Goal: Task Accomplishment & Management: Manage account settings

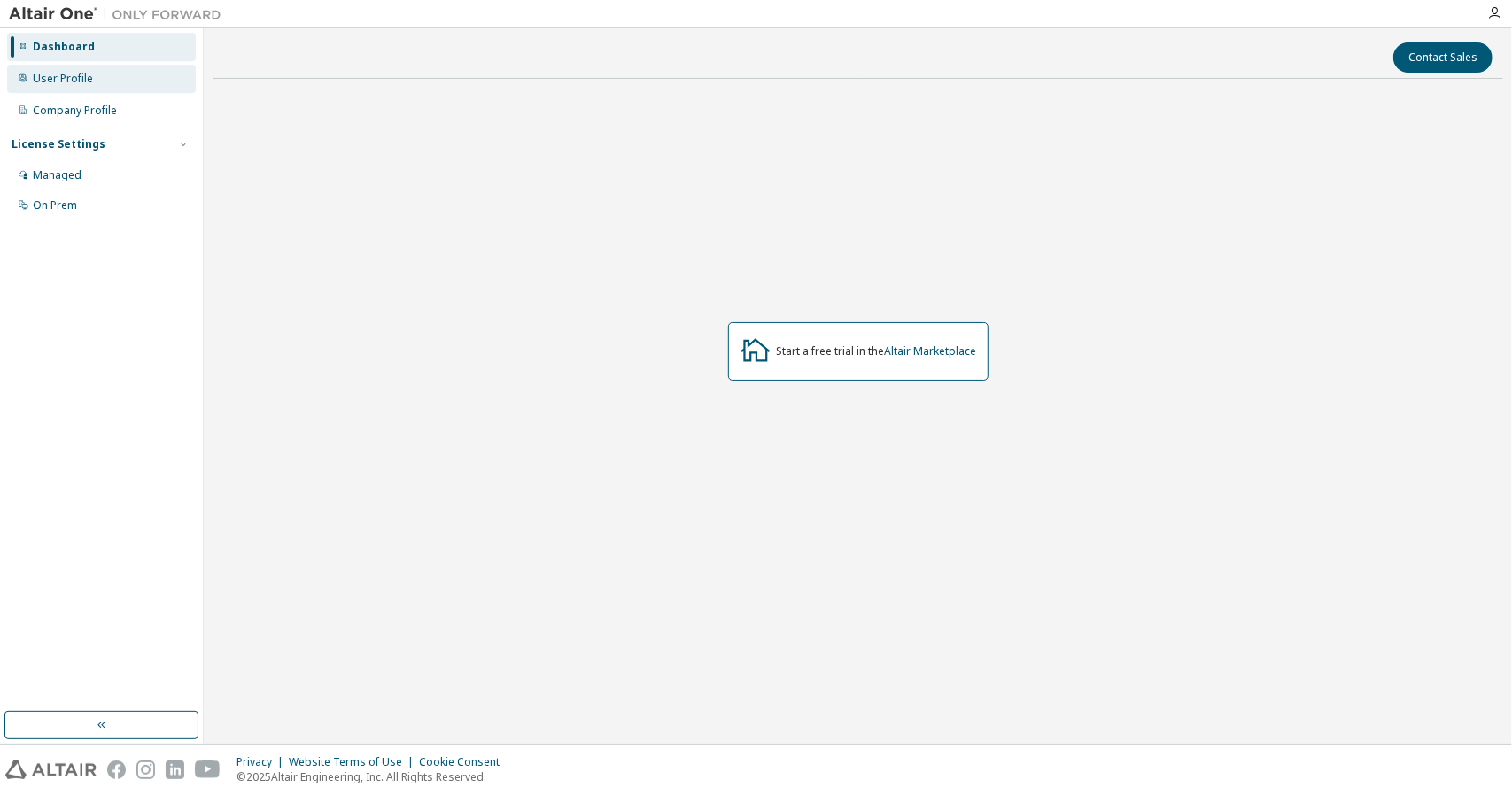
click at [104, 74] on div "User Profile" at bounding box center [101, 79] width 188 height 29
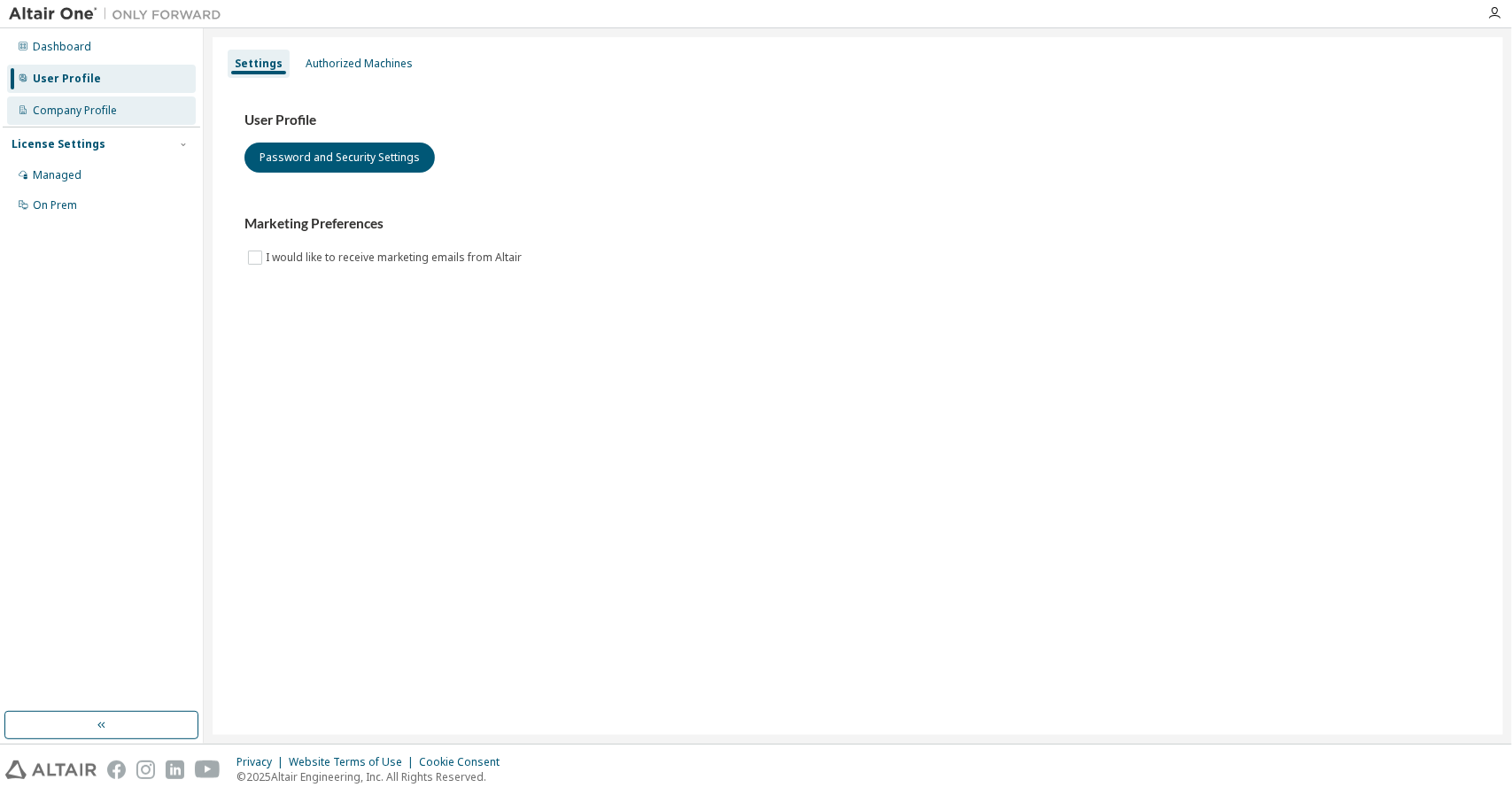
click at [114, 114] on div "Company Profile" at bounding box center [75, 111] width 84 height 14
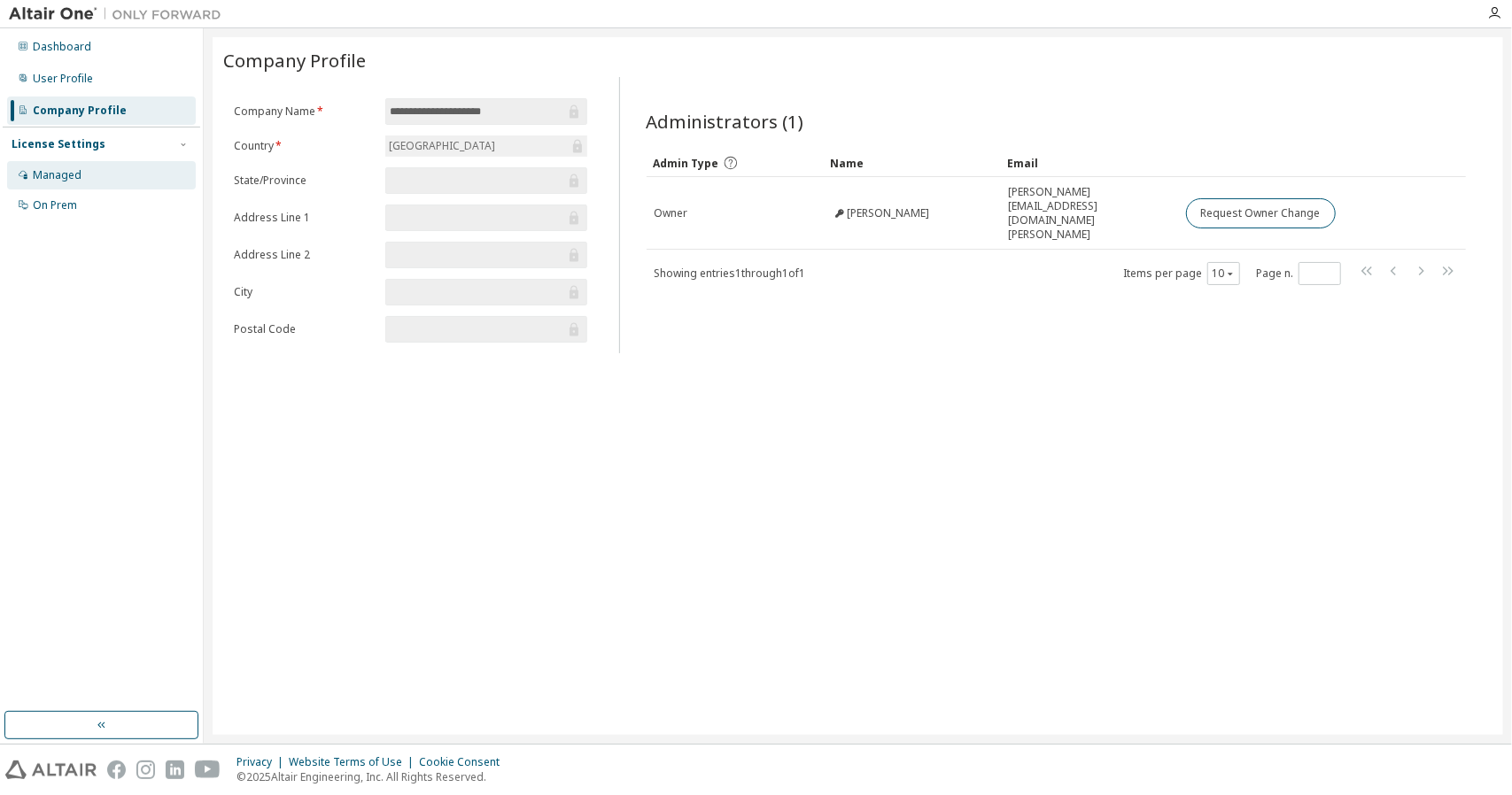
click at [104, 173] on div "Managed" at bounding box center [101, 176] width 188 height 29
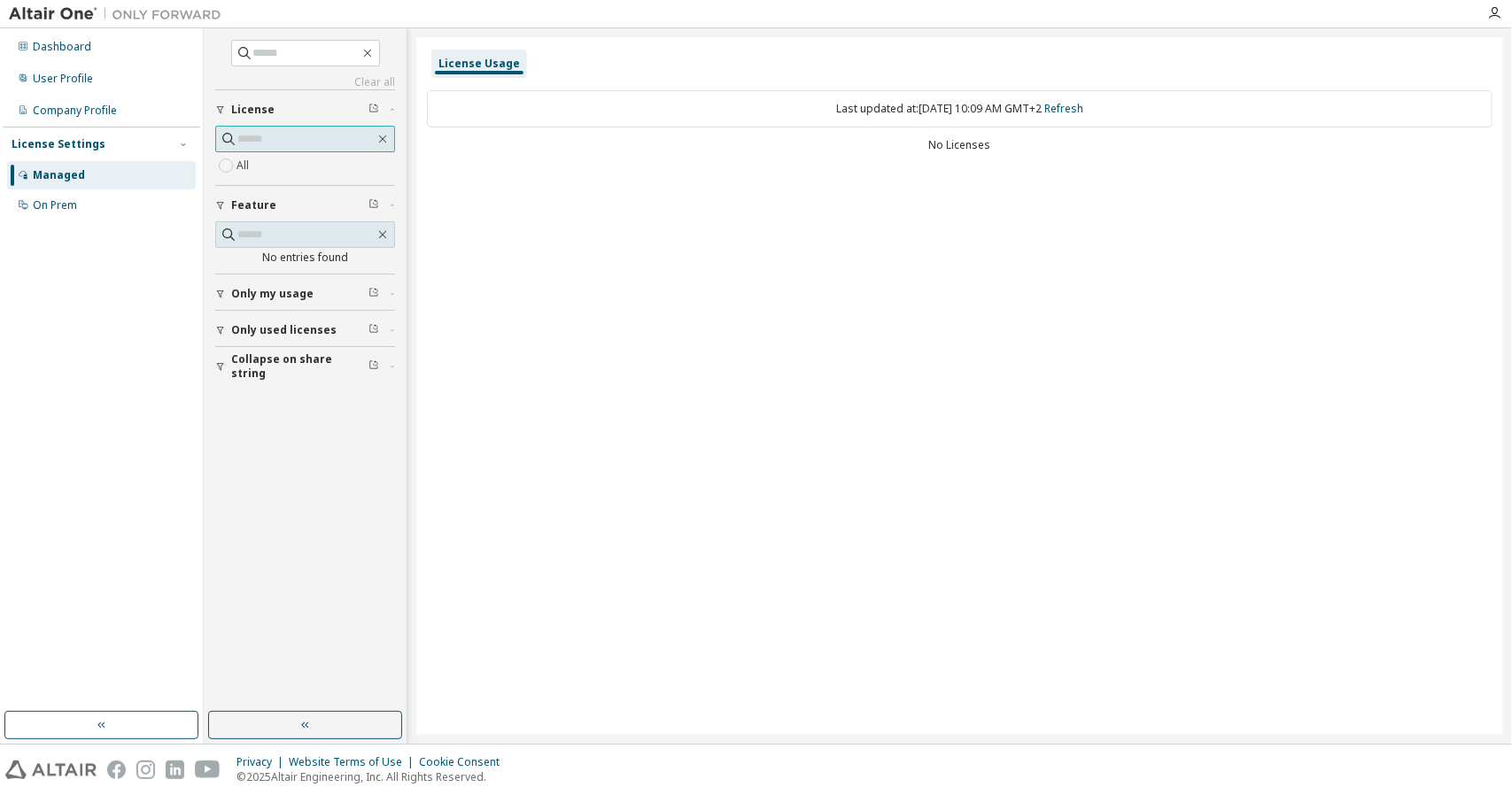
click at [353, 150] on span at bounding box center [304, 139] width 179 height 27
click at [250, 155] on label "All" at bounding box center [245, 166] width 16 height 21
click at [375, 47] on icon "button" at bounding box center [368, 54] width 14 height 14
click at [380, 60] on span at bounding box center [305, 54] width 149 height 27
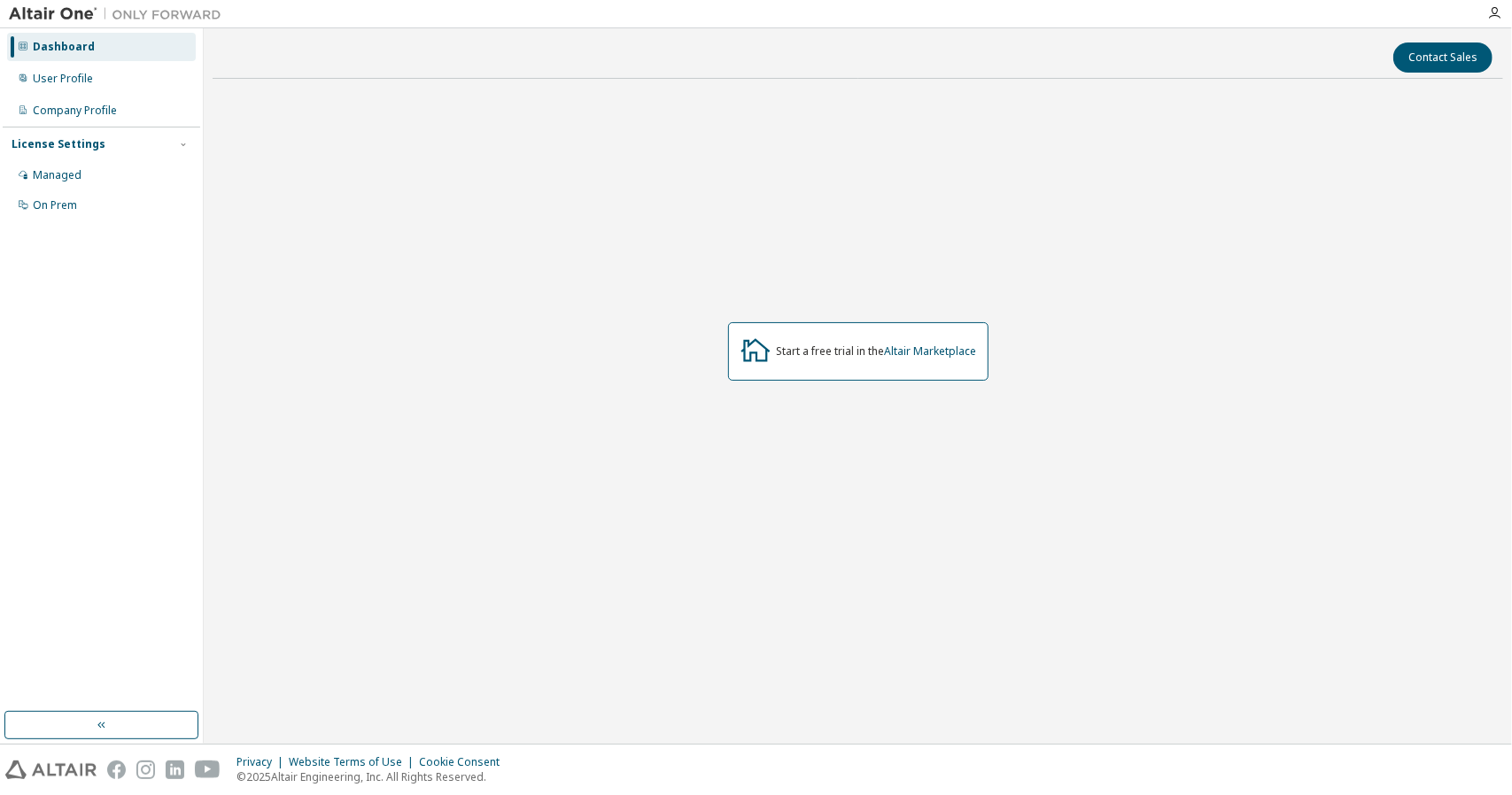
click at [72, 161] on div "License Settings Managed On Prem" at bounding box center [101, 174] width 197 height 95
click at [60, 170] on div "Managed" at bounding box center [57, 176] width 49 height 14
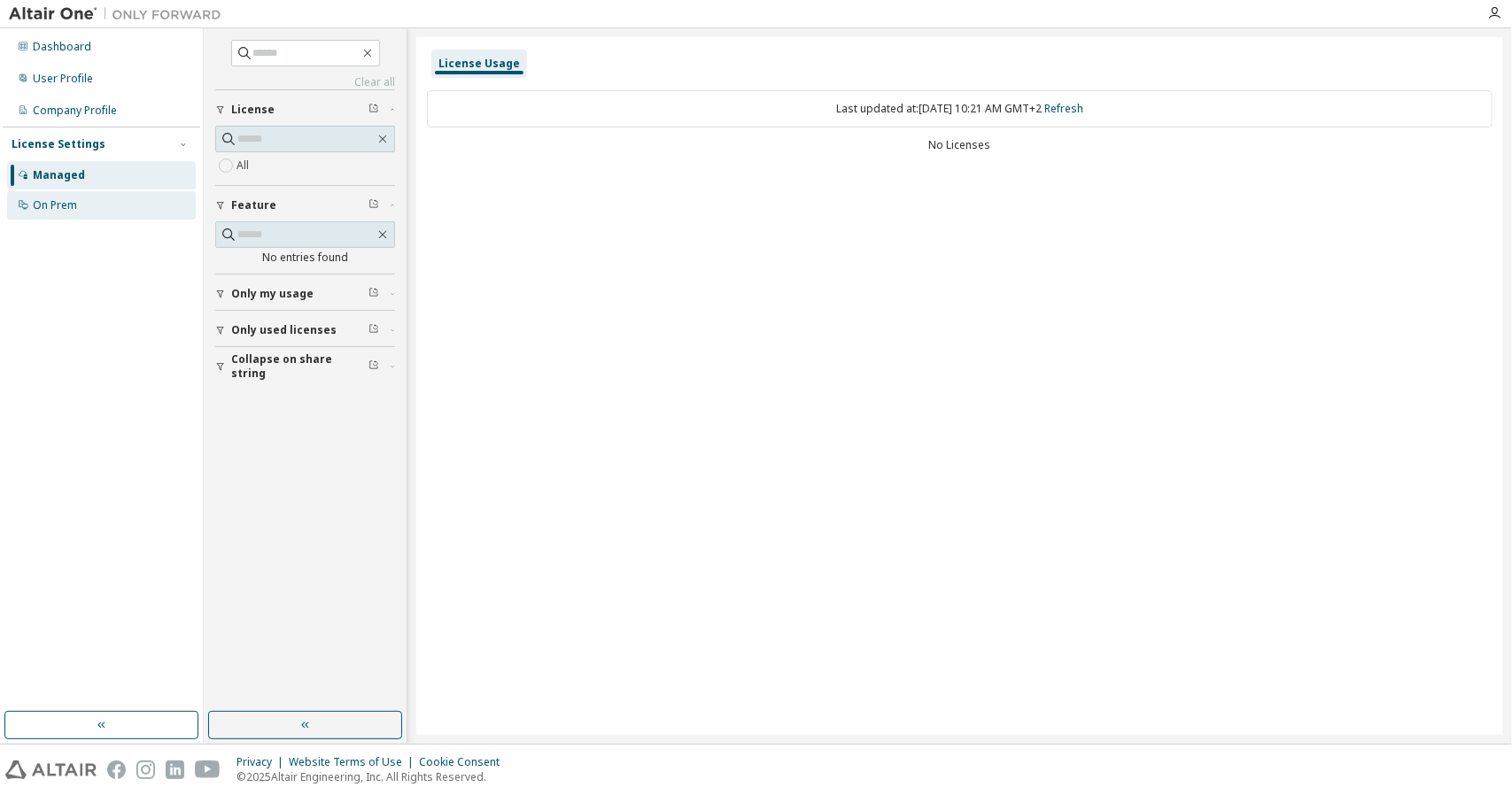
click at [100, 215] on div "On Prem" at bounding box center [101, 205] width 188 height 29
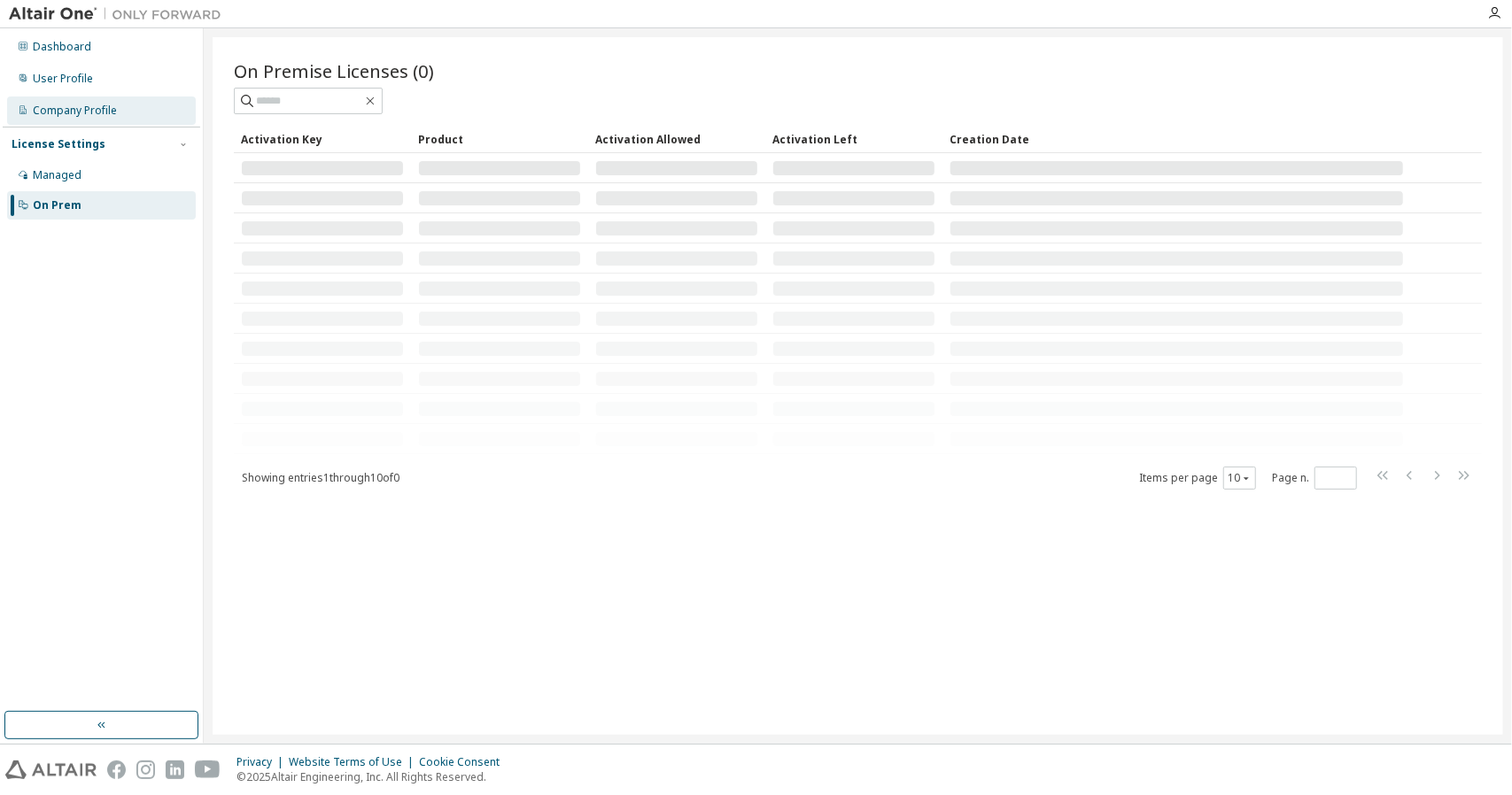
click at [139, 115] on div "Company Profile" at bounding box center [101, 111] width 188 height 29
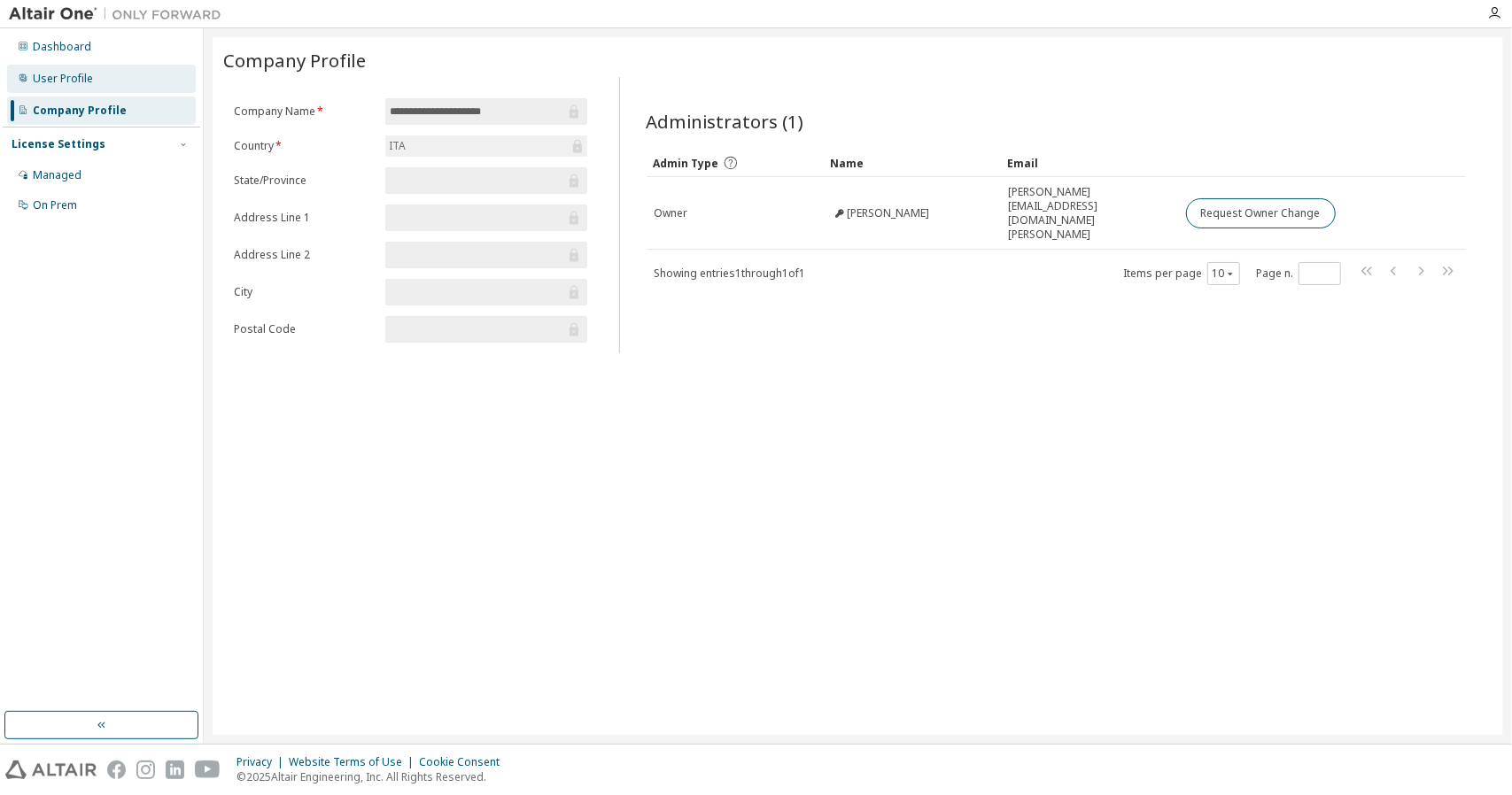
click at [97, 66] on div "User Profile" at bounding box center [101, 79] width 188 height 29
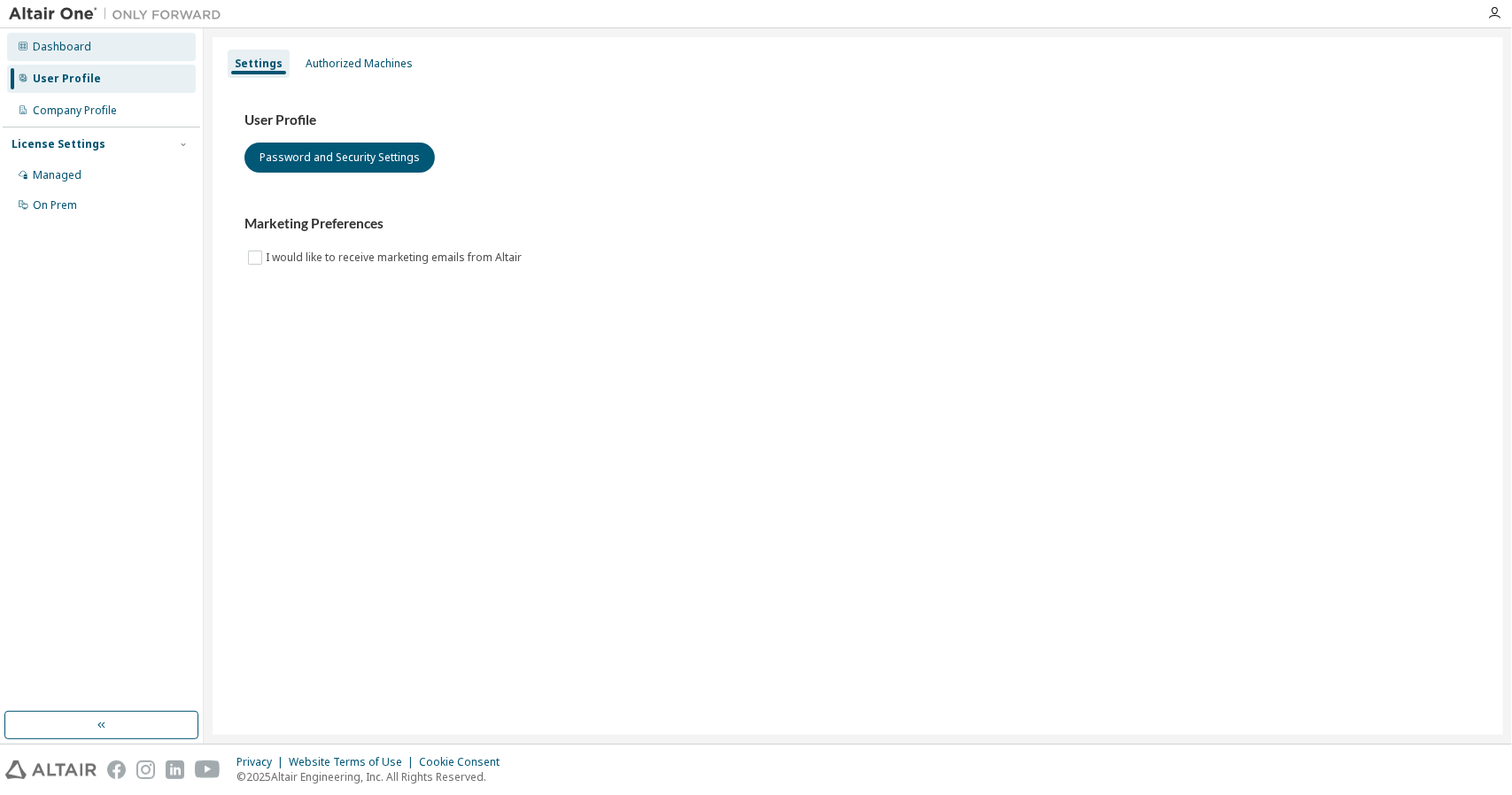
click at [104, 45] on div "Dashboard" at bounding box center [101, 47] width 188 height 29
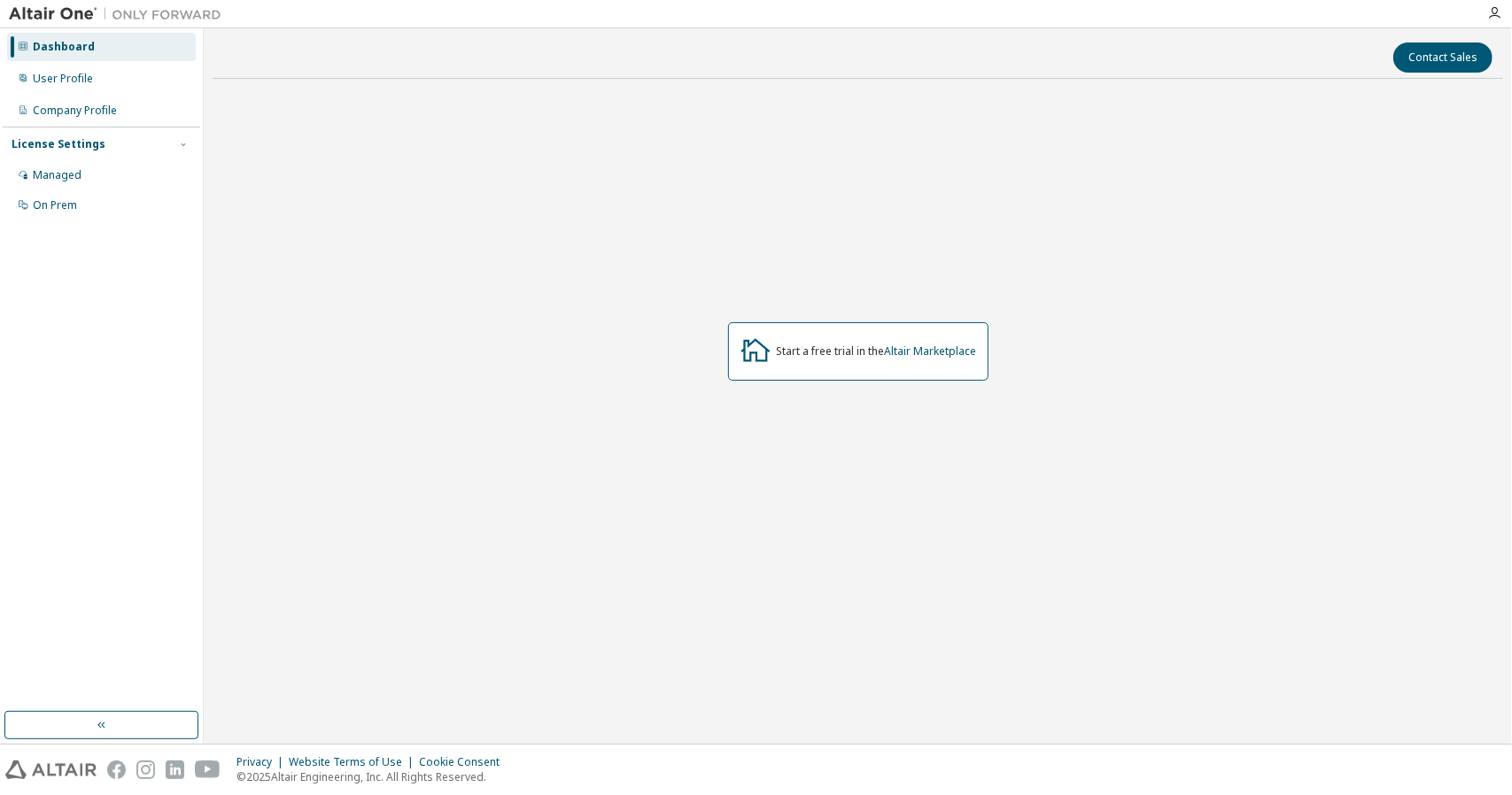
click at [104, 46] on div "Dashboard" at bounding box center [101, 47] width 188 height 29
click at [63, 108] on div "Company Profile" at bounding box center [75, 111] width 84 height 14
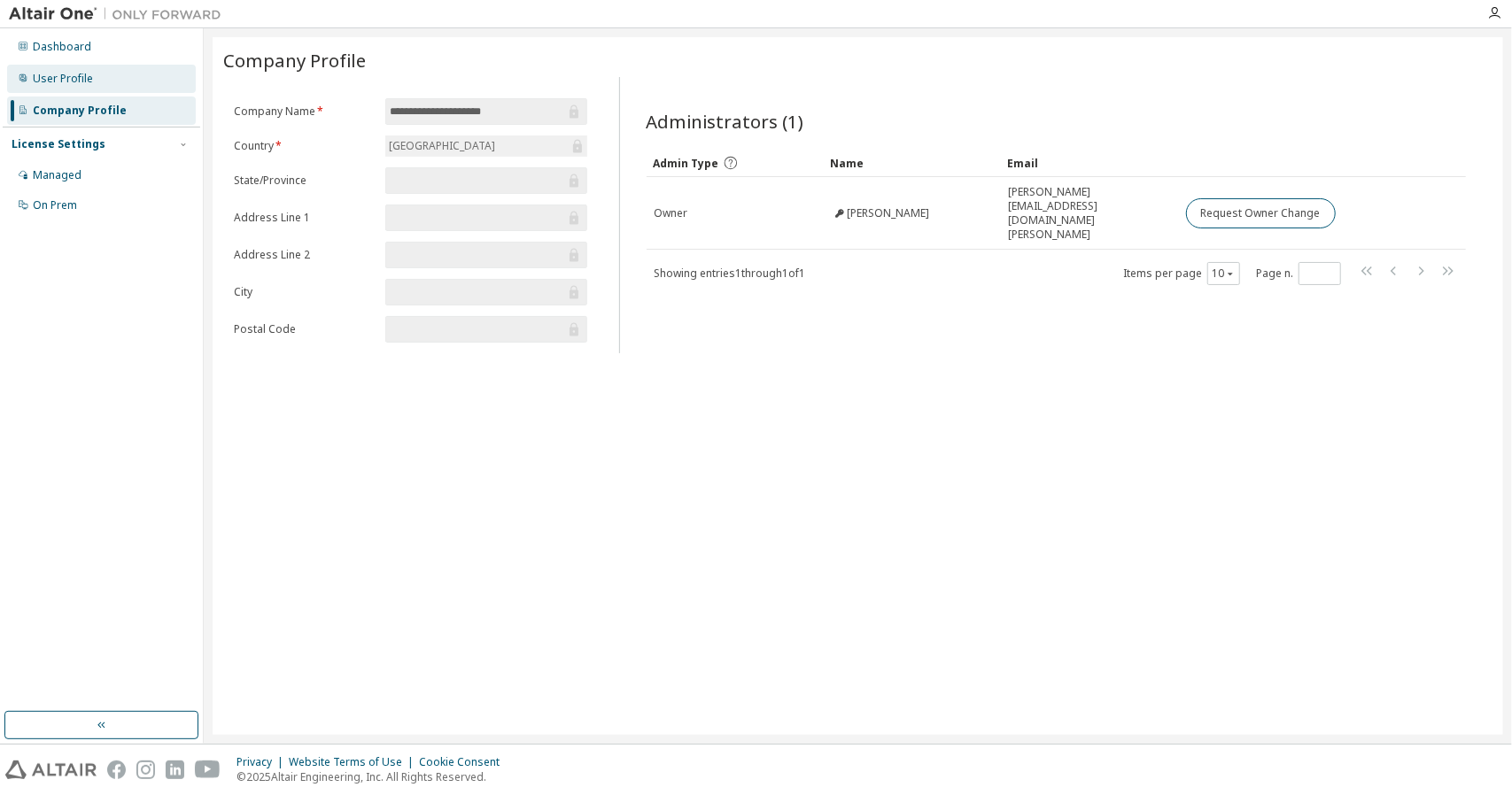
click at [110, 78] on div "User Profile" at bounding box center [101, 79] width 188 height 29
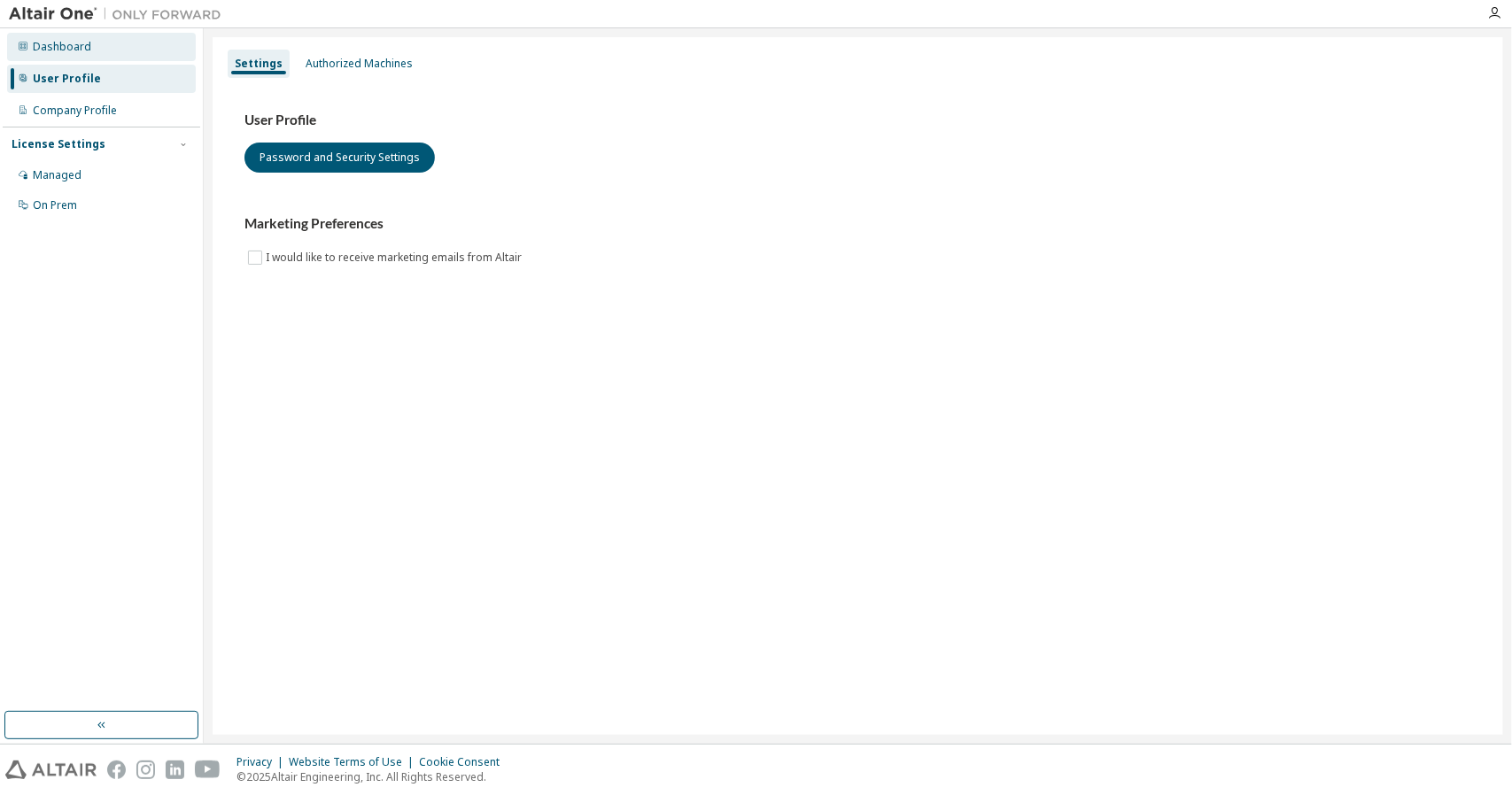
click at [145, 51] on div "Dashboard" at bounding box center [101, 47] width 188 height 29
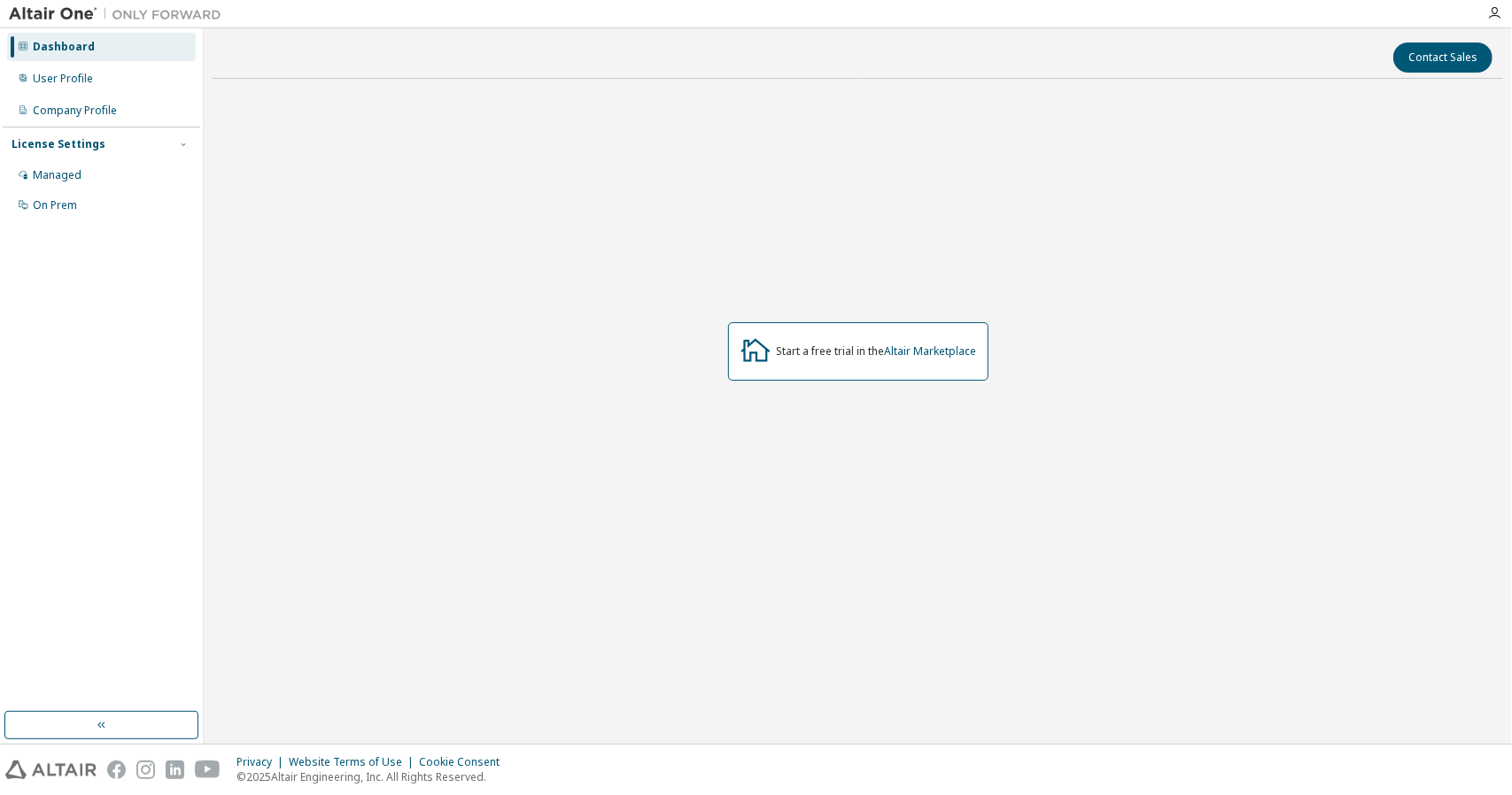
click at [1499, 22] on div at bounding box center [1494, 13] width 36 height 27
click at [1497, 17] on icon "button" at bounding box center [1494, 13] width 14 height 14
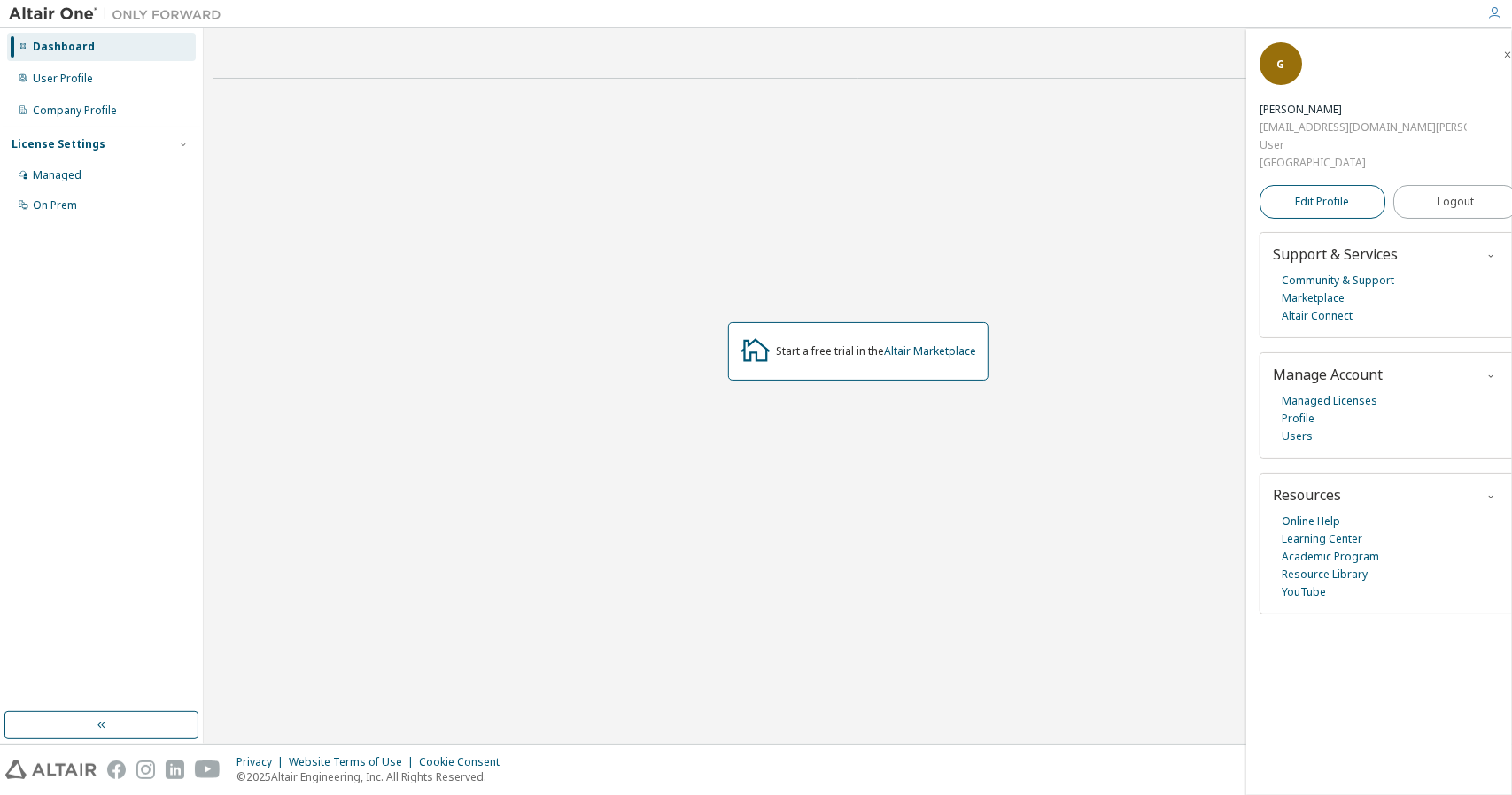
click at [1314, 193] on span "Edit Profile" at bounding box center [1322, 202] width 54 height 18
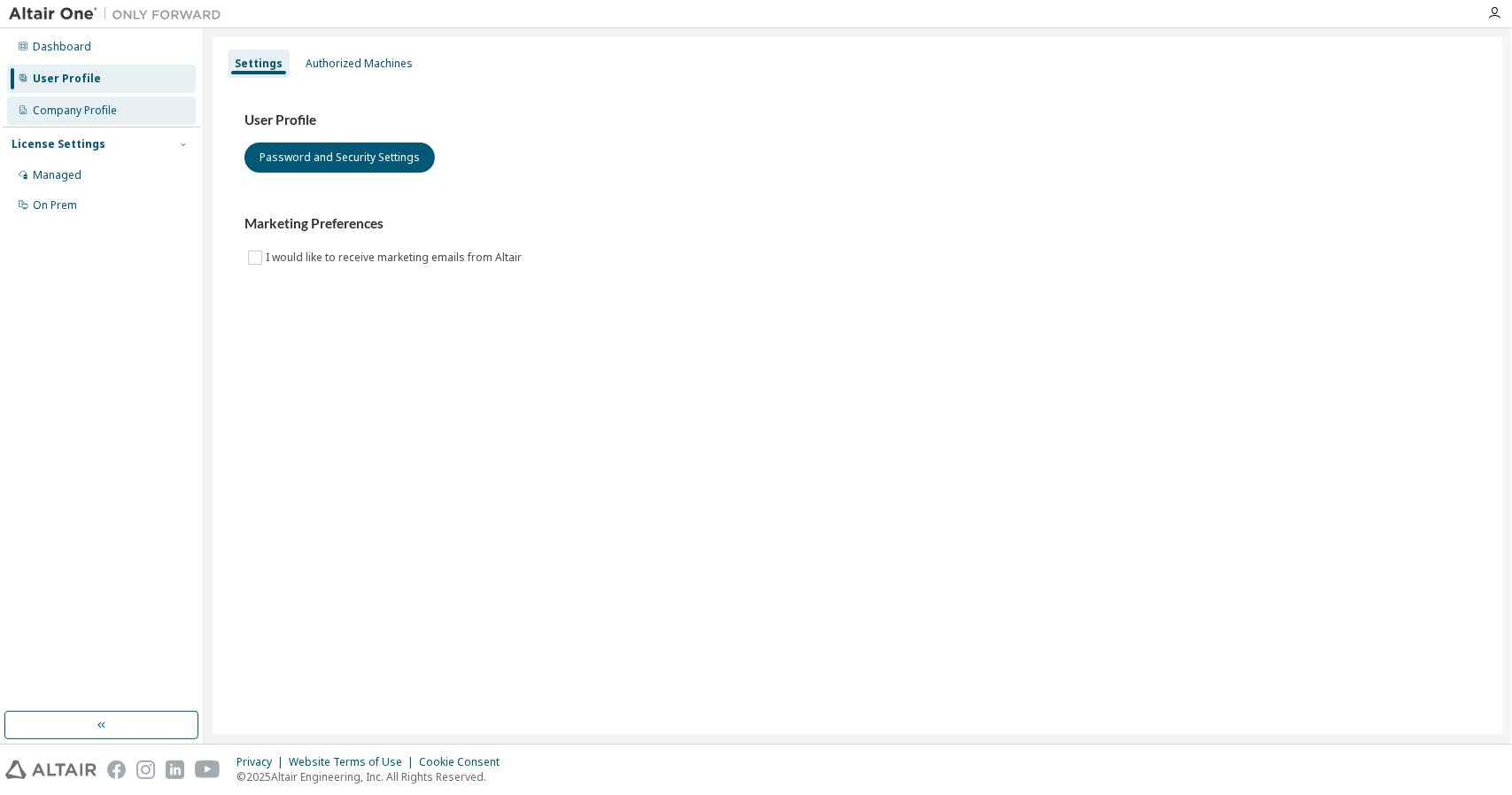
click at [71, 104] on div "Company Profile" at bounding box center [75, 111] width 84 height 14
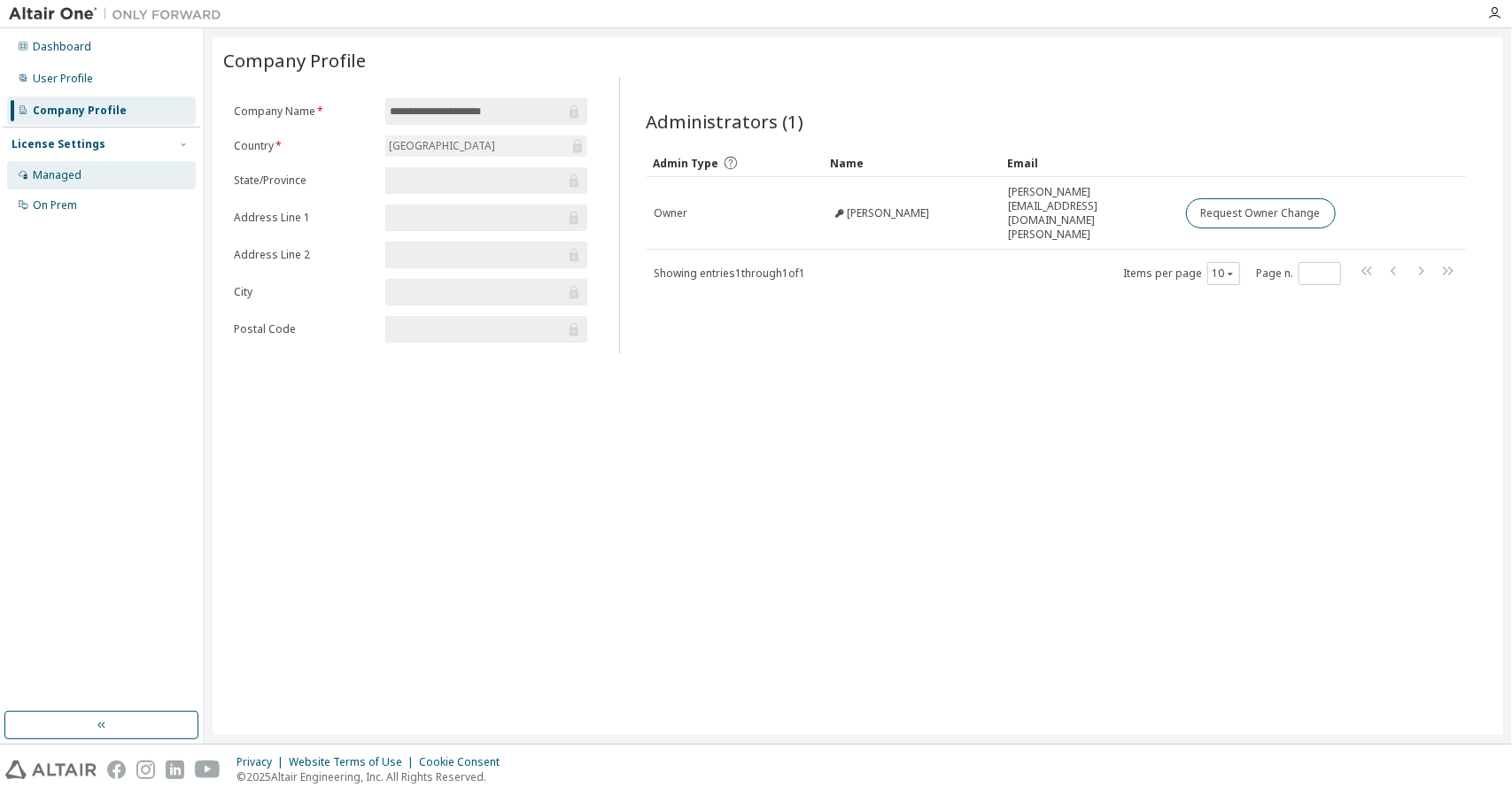
click at [82, 171] on div "Managed" at bounding box center [101, 176] width 188 height 29
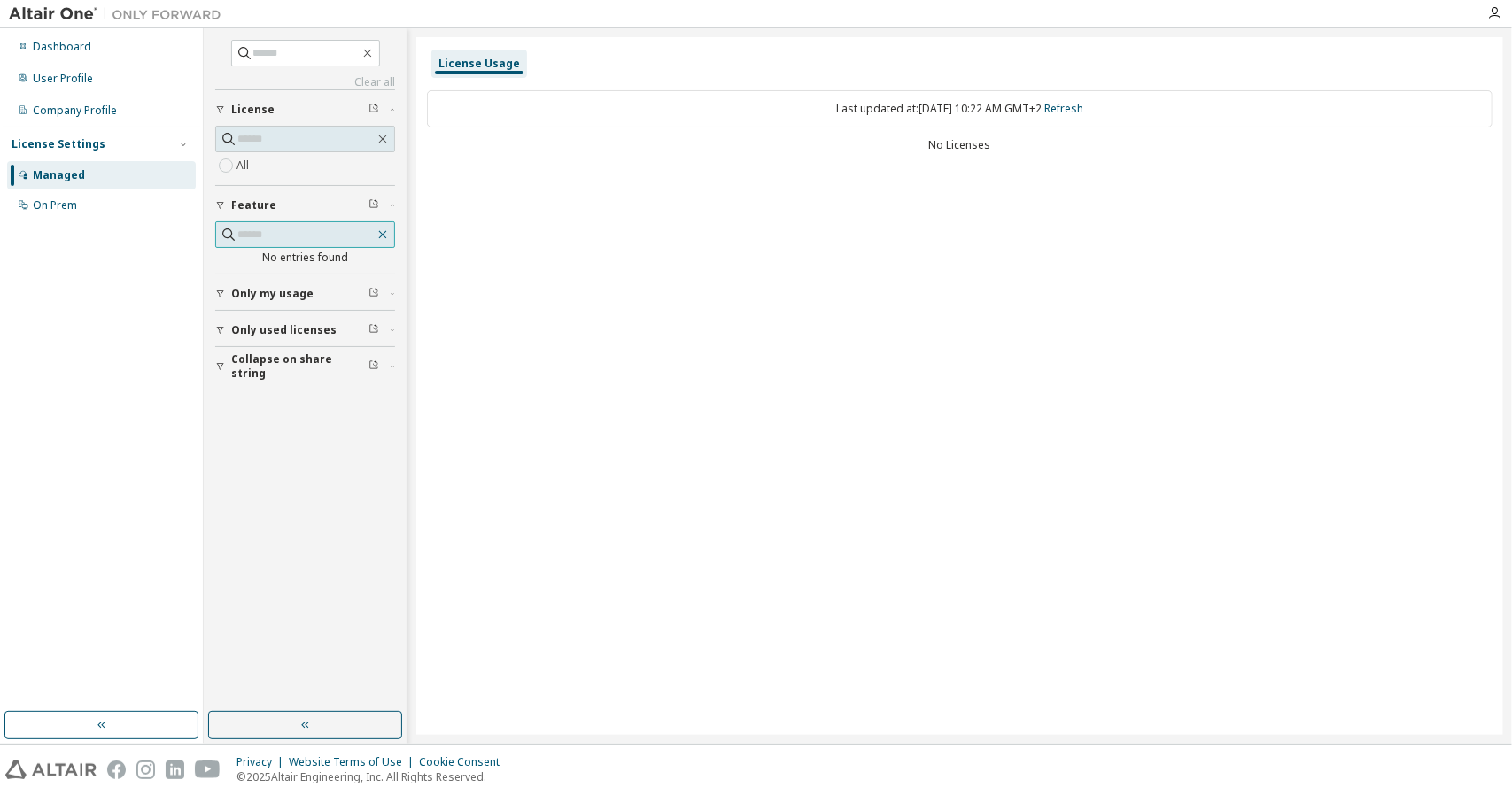
click at [379, 233] on icon "button" at bounding box center [383, 235] width 14 height 14
click at [218, 291] on icon "button" at bounding box center [220, 294] width 11 height 11
click at [249, 375] on span "Only used licenses" at bounding box center [284, 382] width 105 height 14
click at [271, 467] on span "Collapse on share string" at bounding box center [300, 469] width 137 height 29
click at [1493, 6] on icon "button" at bounding box center [1494, 13] width 14 height 14
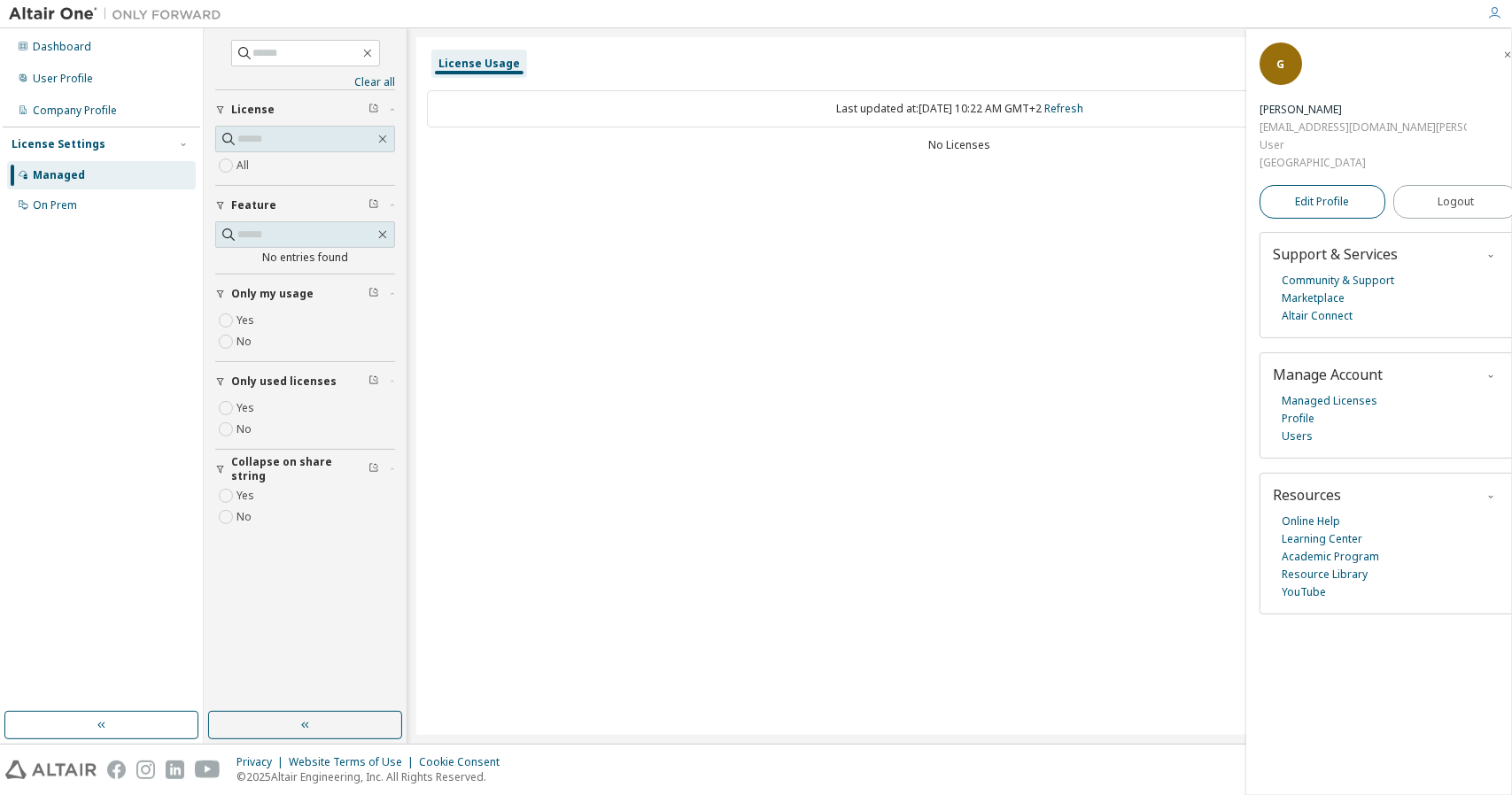
click at [1356, 185] on link "Edit Profile" at bounding box center [1322, 202] width 126 height 34
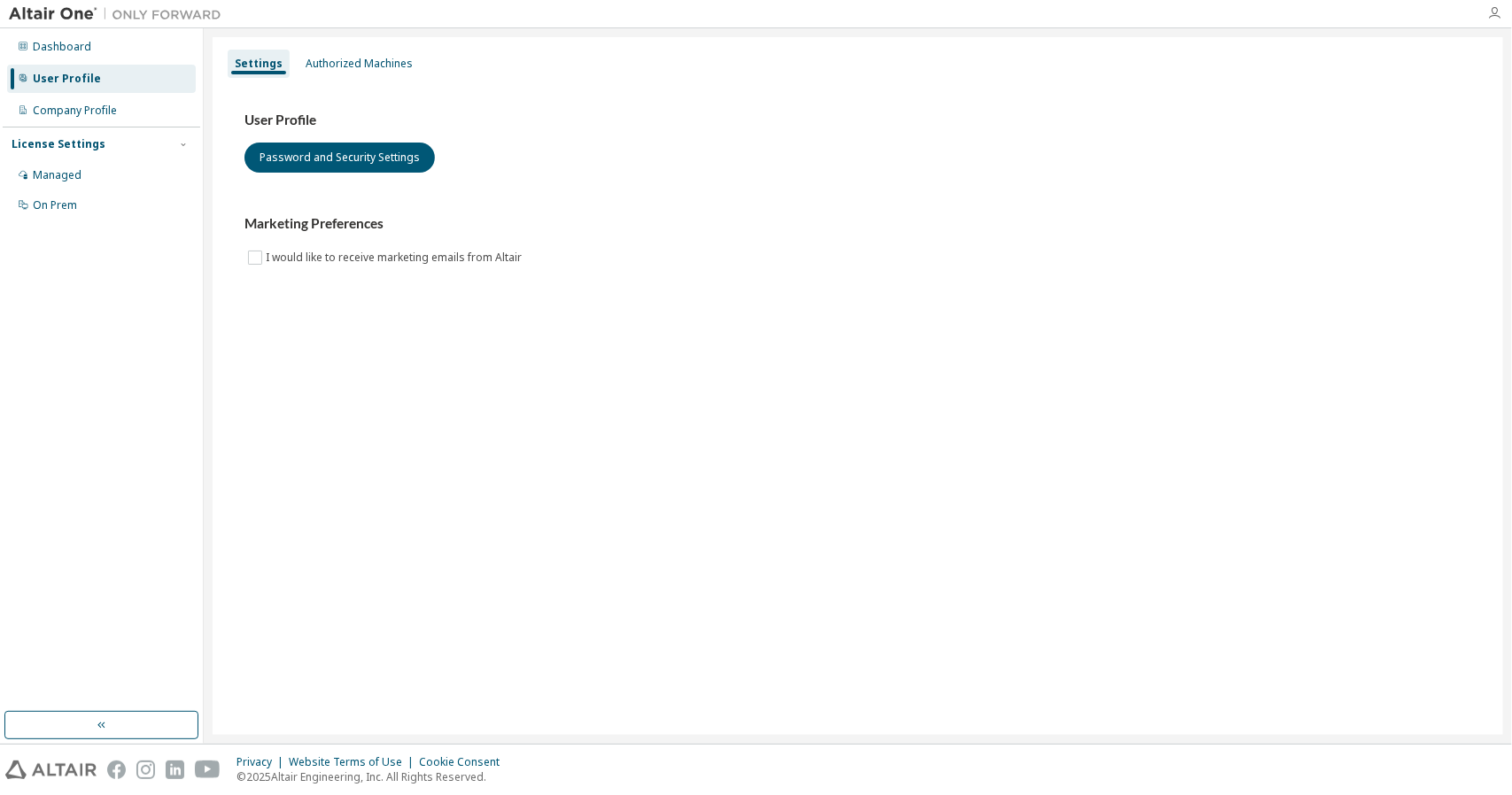
click at [1491, 15] on icon "button" at bounding box center [1494, 13] width 14 height 14
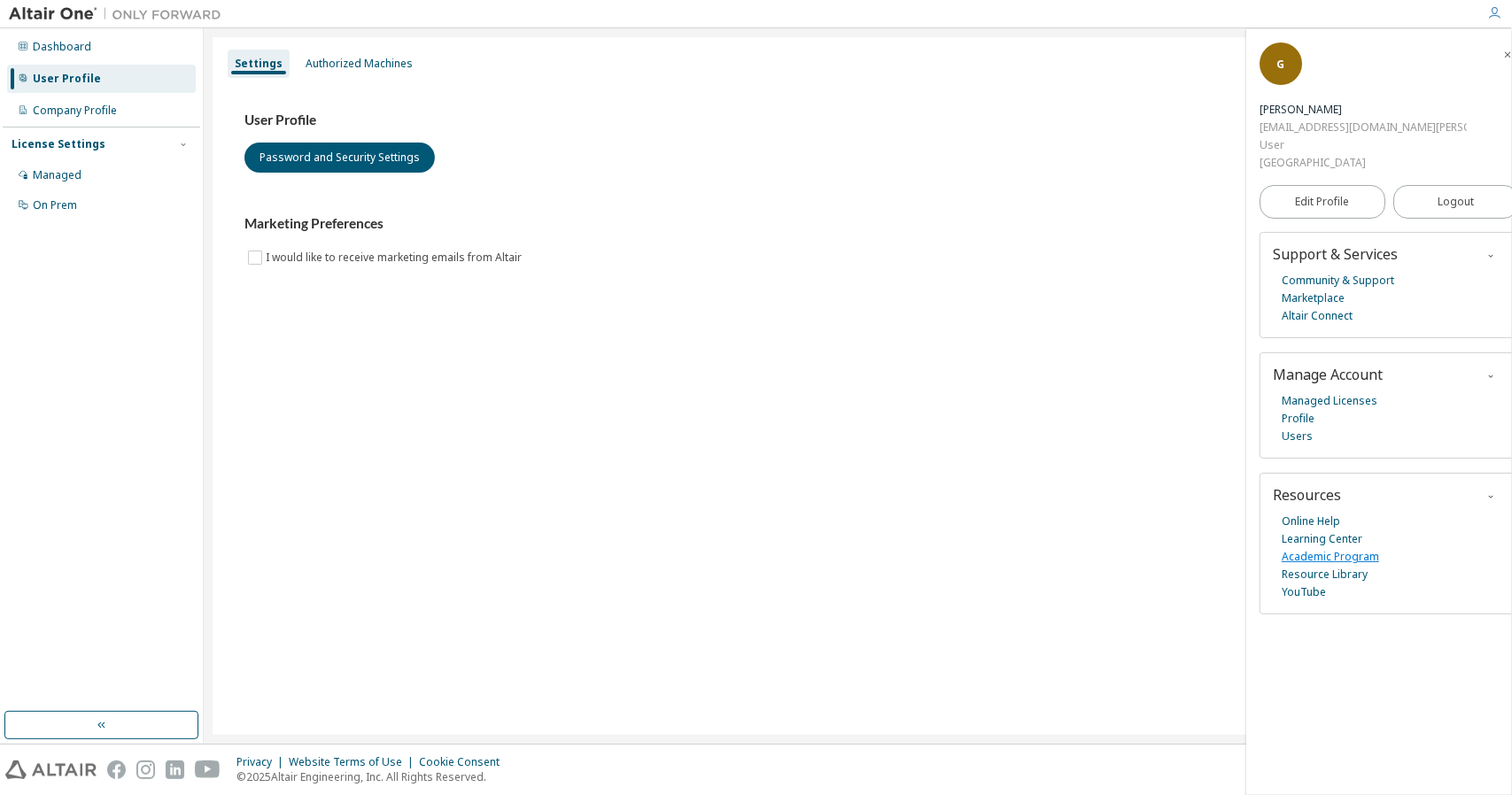
click at [1336, 548] on link "Academic Program" at bounding box center [1330, 557] width 97 height 18
click at [1321, 393] on link "Managed Licenses" at bounding box center [1329, 402] width 96 height 18
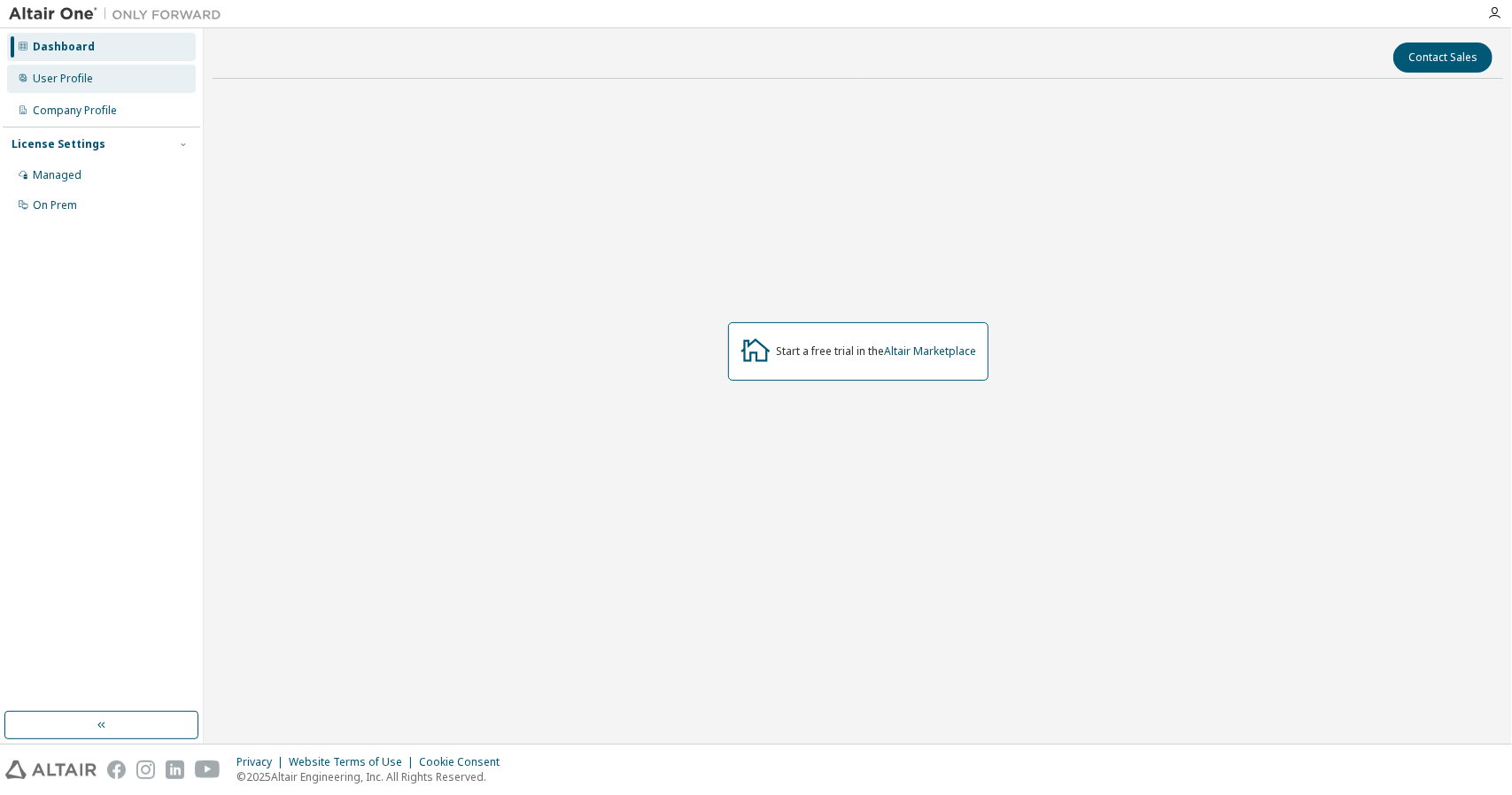
click at [101, 70] on div "User Profile" at bounding box center [101, 79] width 188 height 29
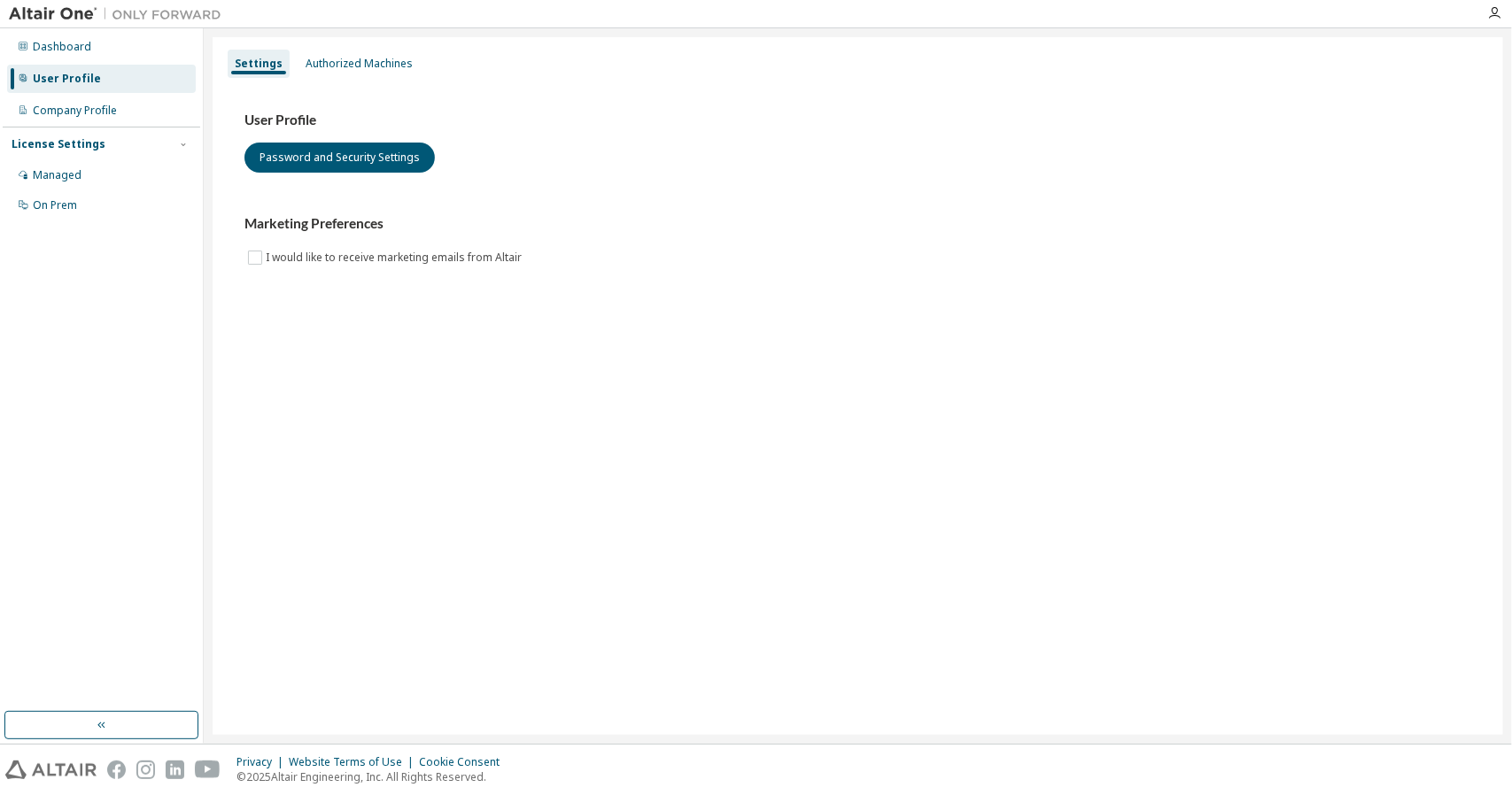
click at [104, 67] on div "User Profile" at bounding box center [101, 79] width 188 height 29
click at [125, 105] on div "Company Profile" at bounding box center [101, 111] width 188 height 29
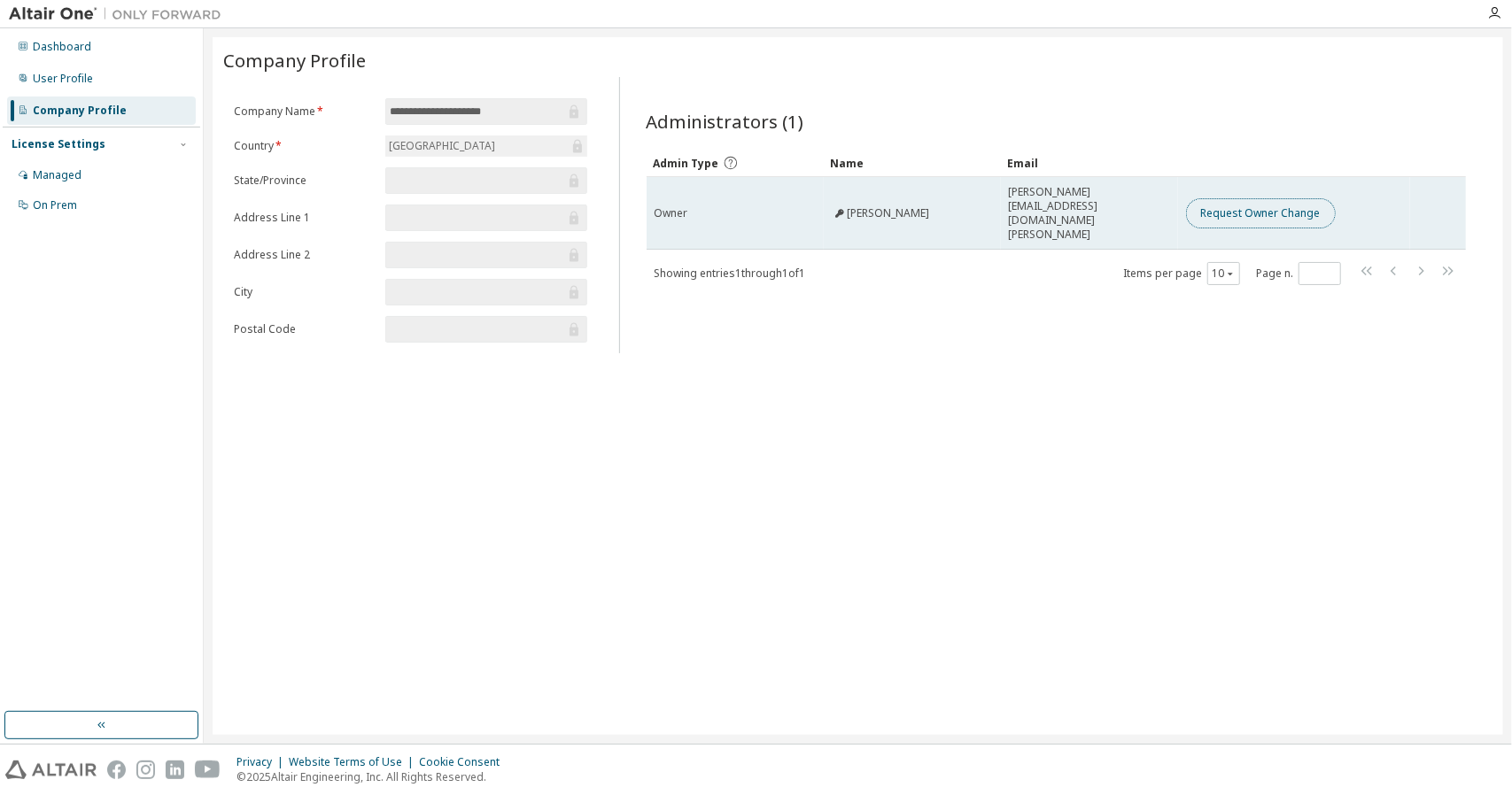
click at [1209, 206] on button "Request Owner Change" at bounding box center [1261, 213] width 150 height 30
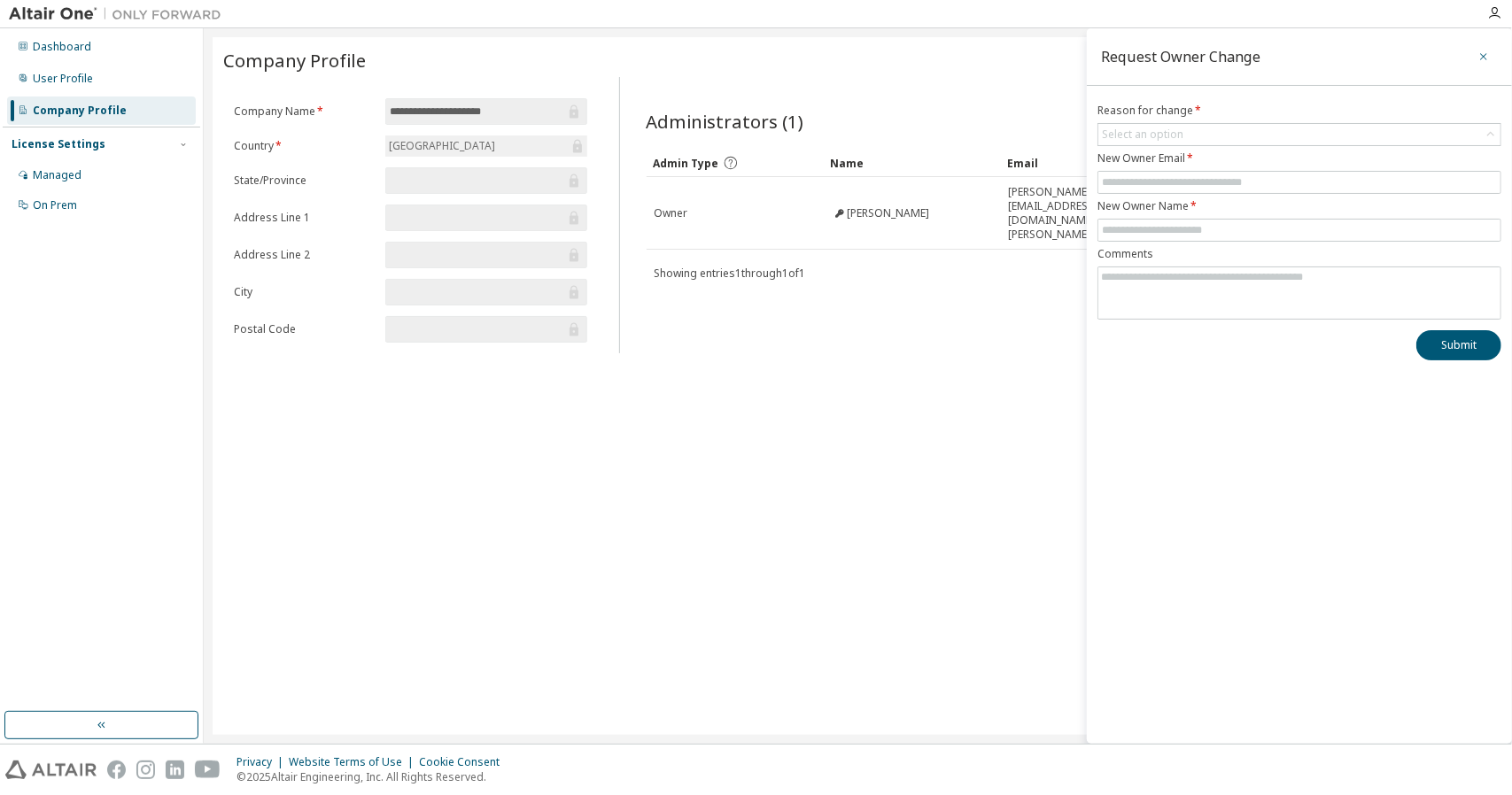
click at [1486, 50] on icon "button" at bounding box center [1483, 57] width 12 height 14
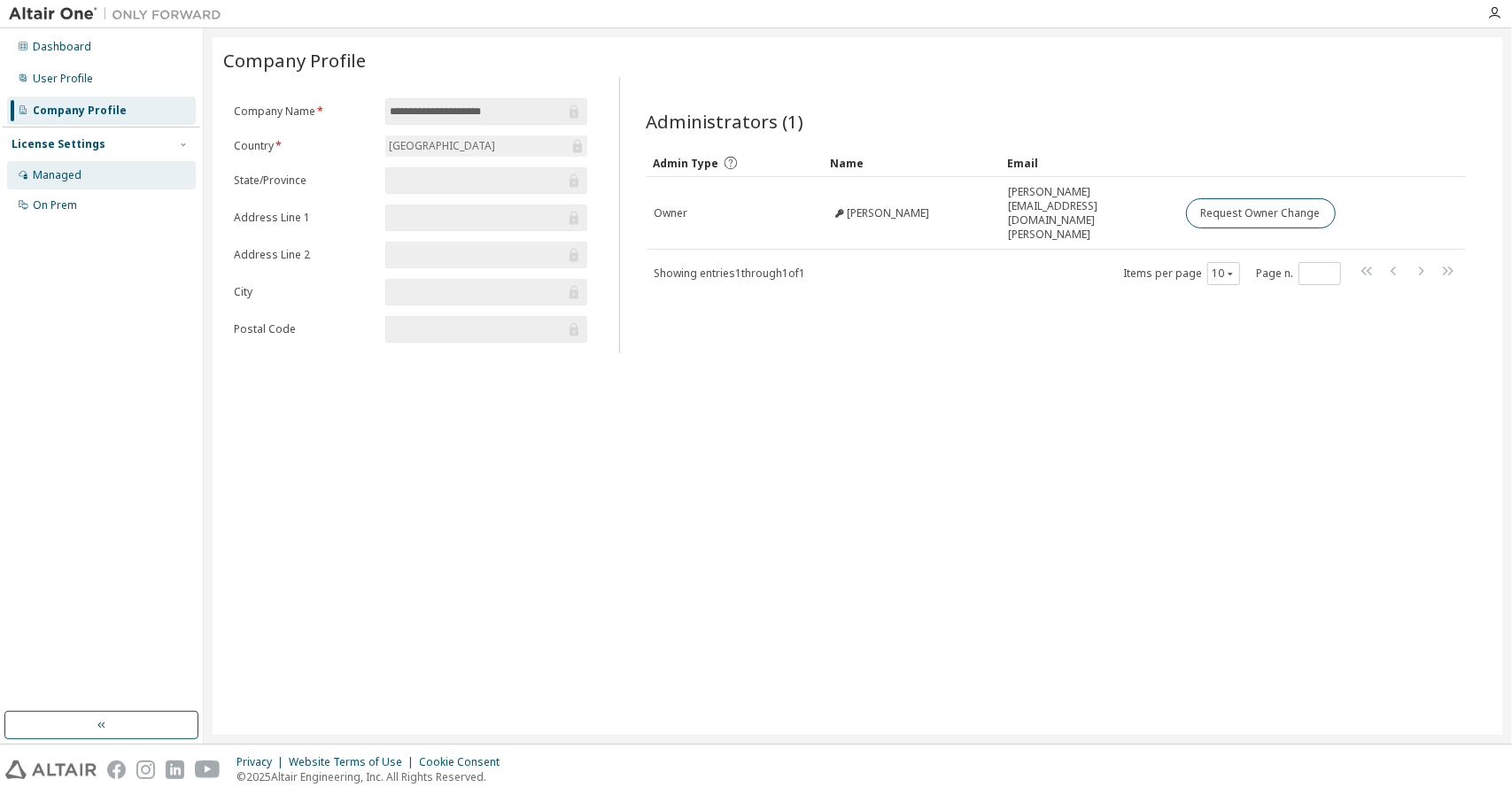
click at [42, 162] on div "Managed" at bounding box center [101, 176] width 188 height 29
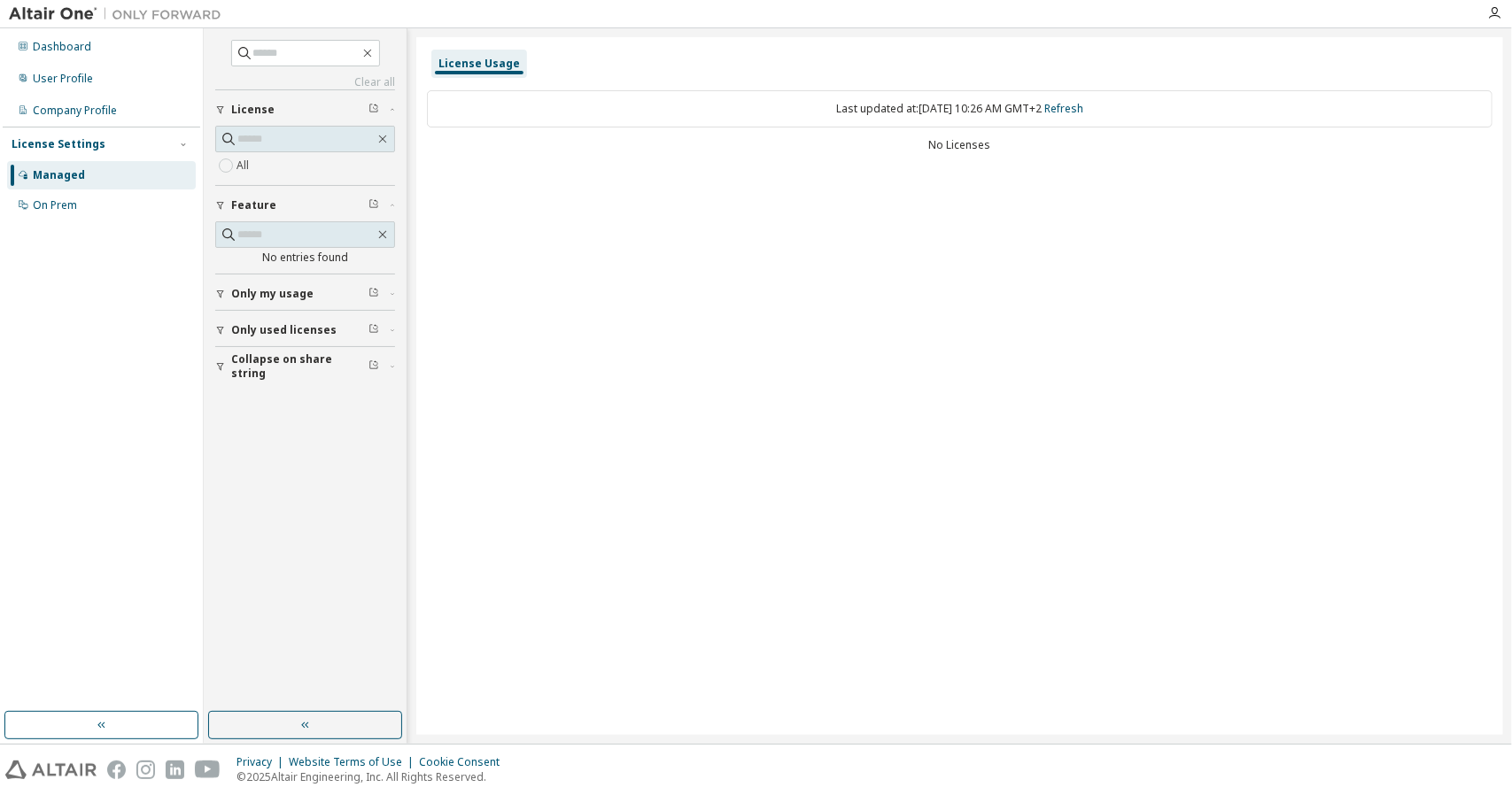
click at [218, 175] on div "All" at bounding box center [304, 155] width 179 height 59
click at [325, 364] on span "Collapse on share string" at bounding box center [300, 367] width 137 height 29
click at [275, 329] on span "Only used licenses" at bounding box center [284, 330] width 105 height 14
click at [261, 302] on button "Only my usage" at bounding box center [304, 294] width 179 height 39
click at [244, 375] on span "Only used licenses" at bounding box center [284, 382] width 105 height 14
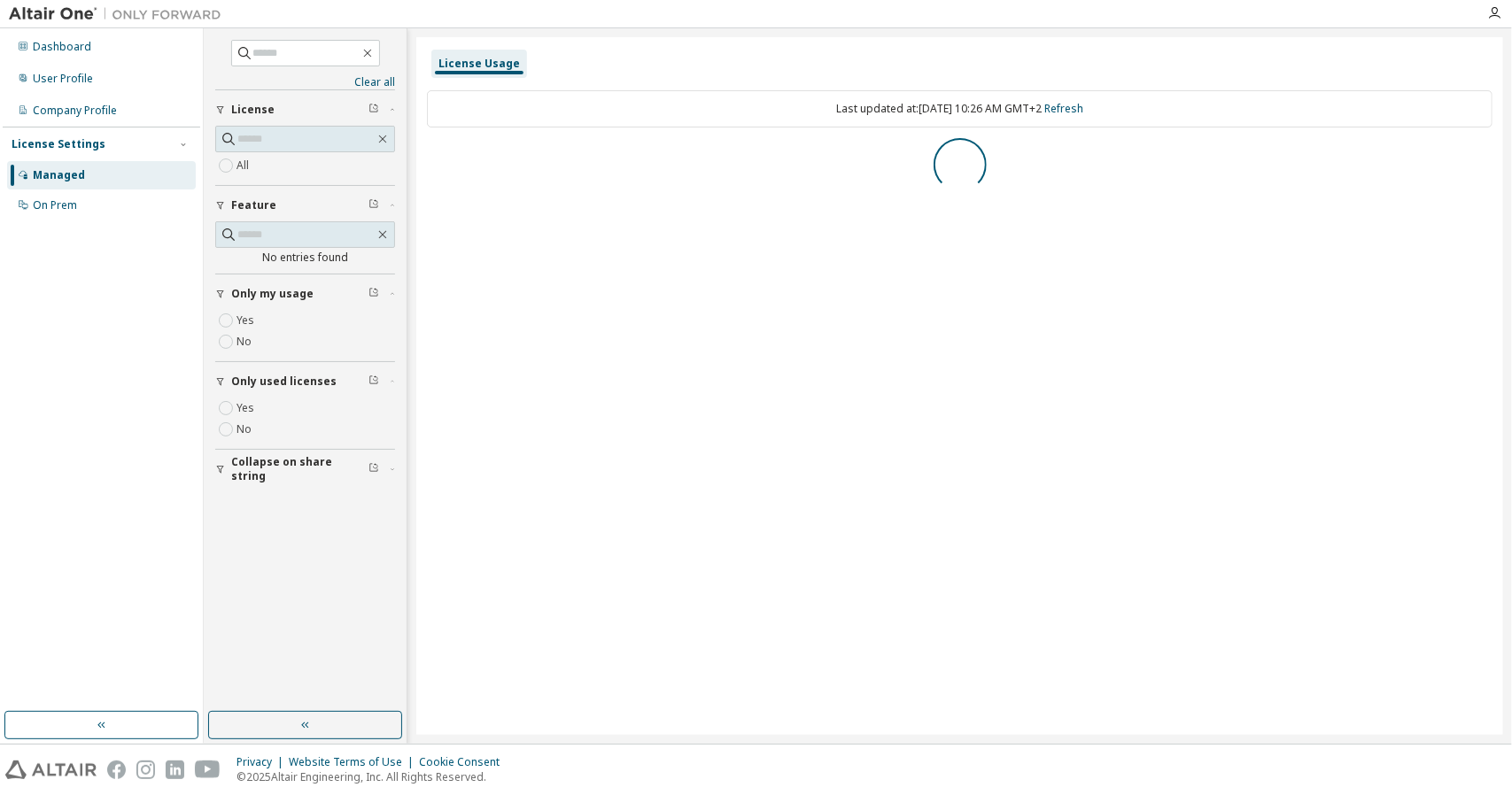
click at [221, 466] on icon "button" at bounding box center [220, 469] width 11 height 11
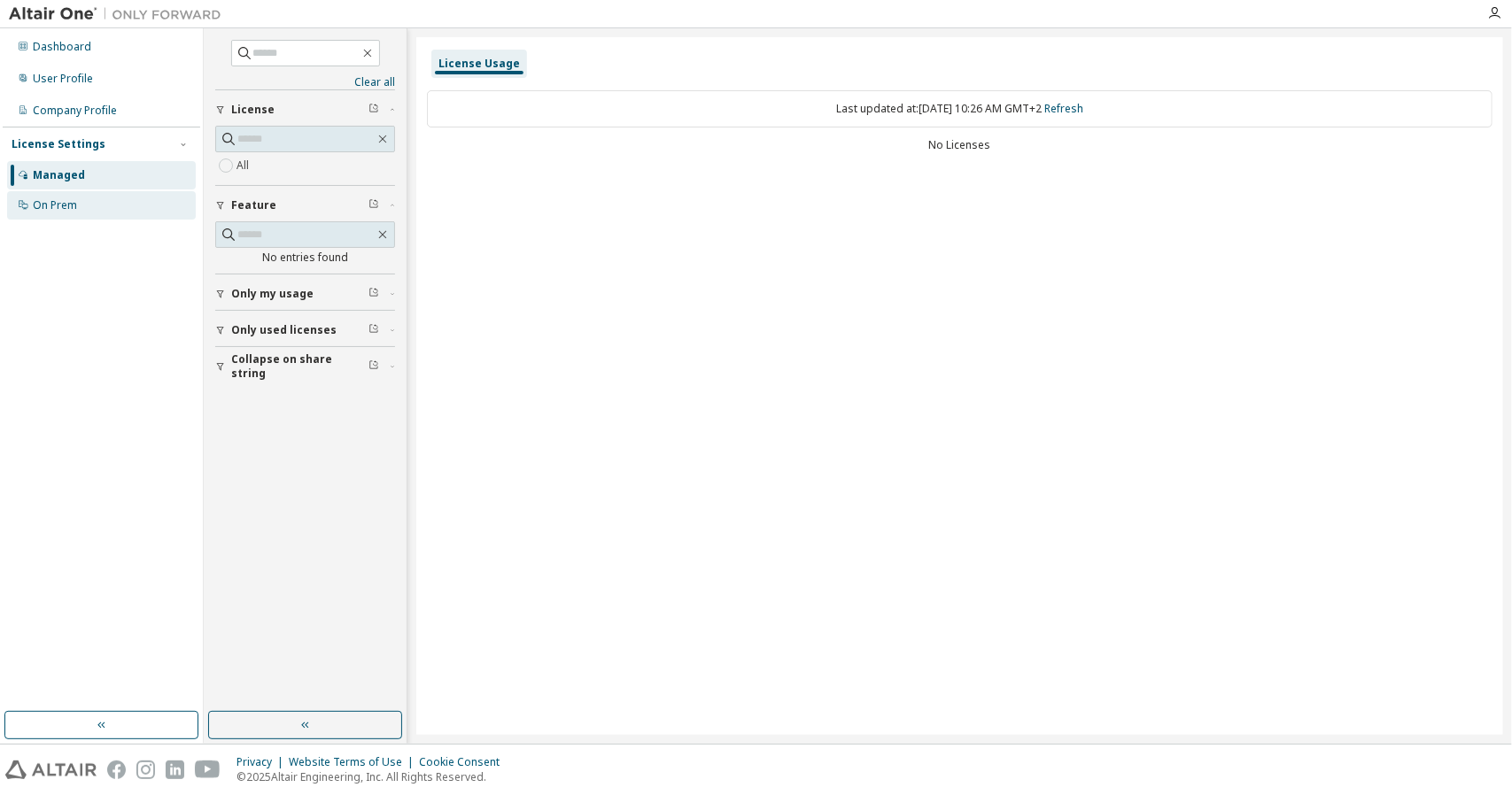
click at [100, 204] on div "On Prem" at bounding box center [101, 205] width 188 height 29
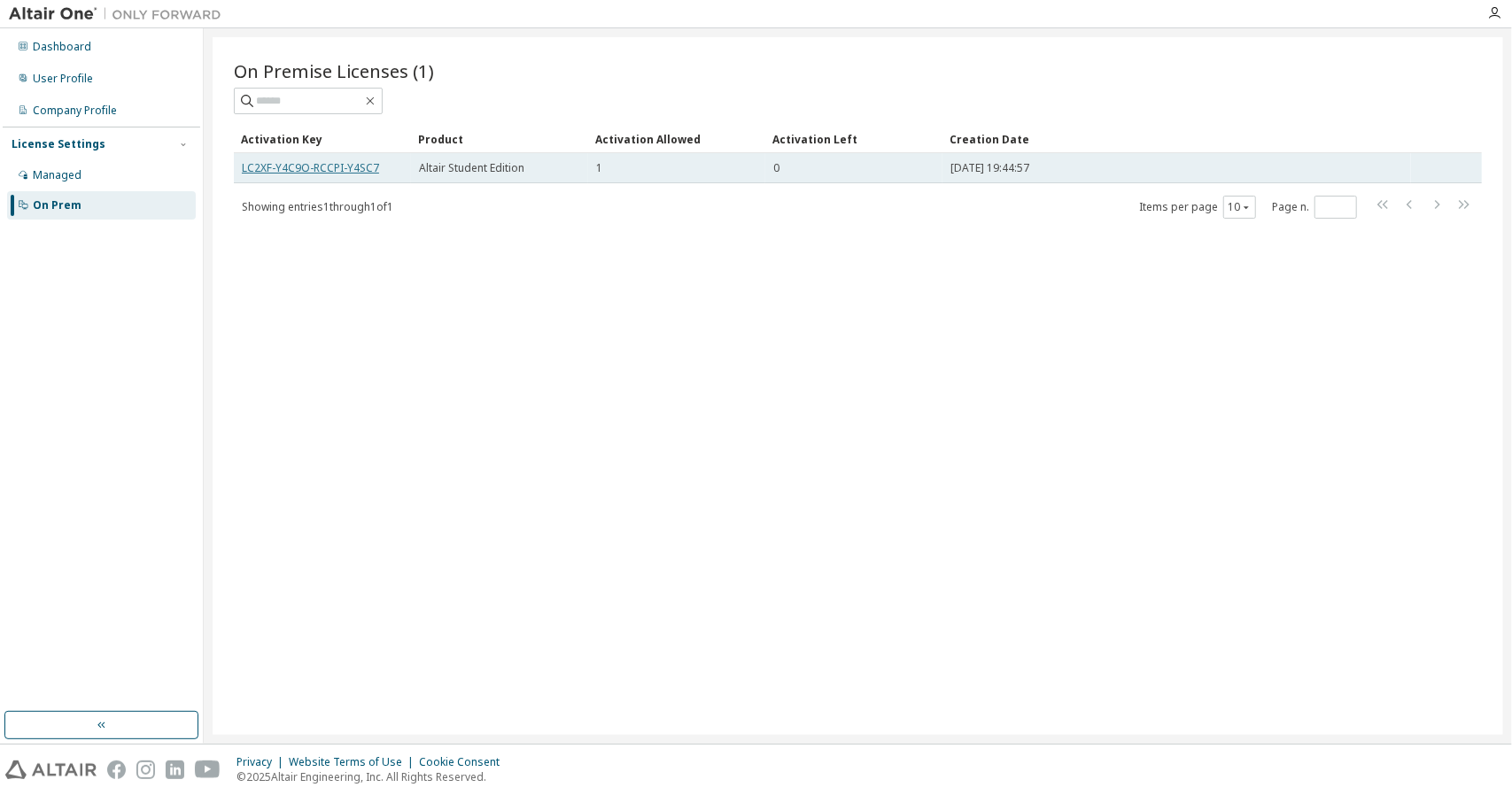
click at [370, 164] on link "LC2XF-Y4C9O-RCCPI-Y4SC7" at bounding box center [311, 168] width 137 height 15
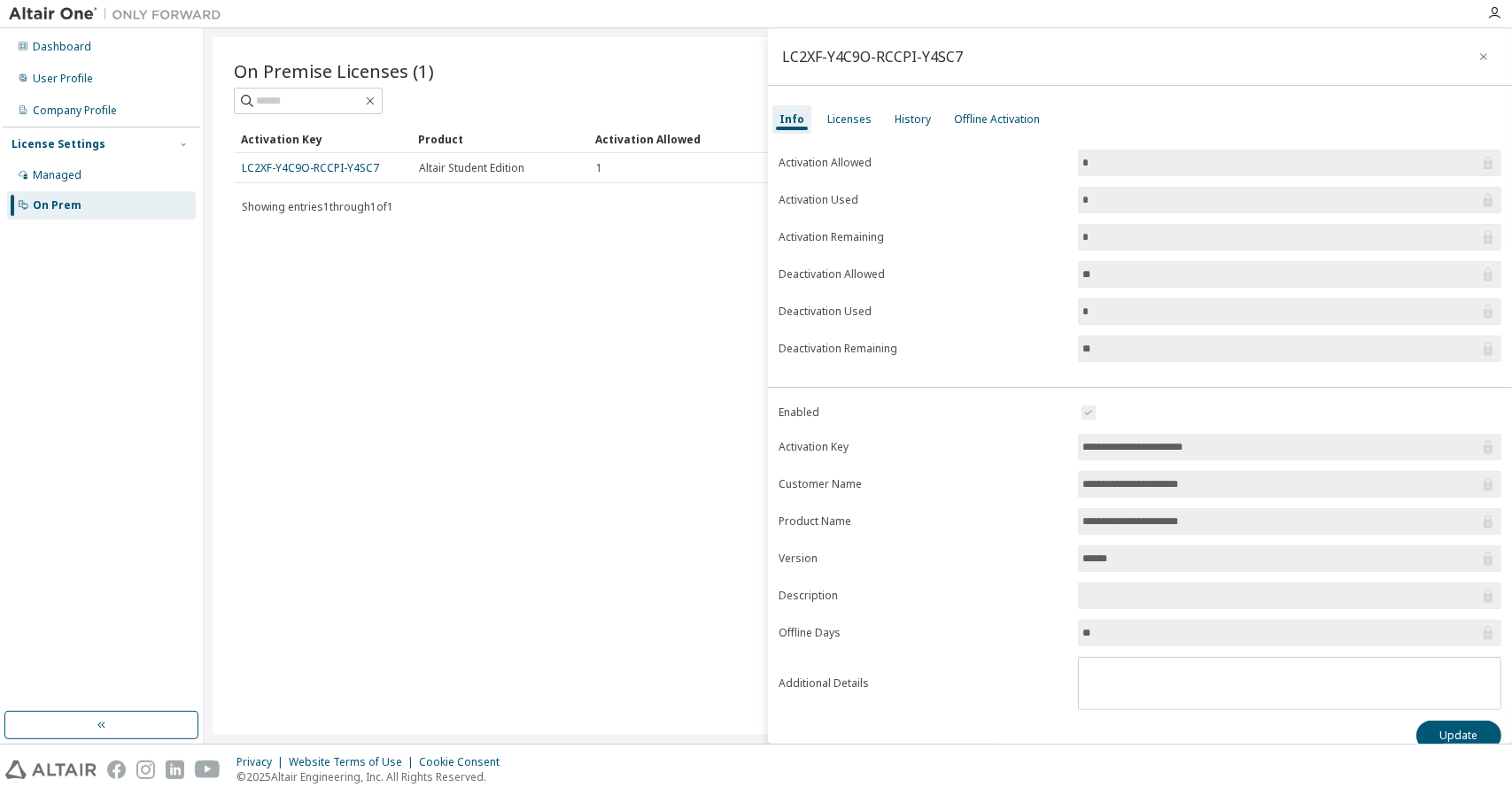
click at [835, 104] on div "Info Licenses History Offline Activation" at bounding box center [1140, 120] width 744 height 32
click at [828, 132] on div "Licenses" at bounding box center [849, 120] width 58 height 29
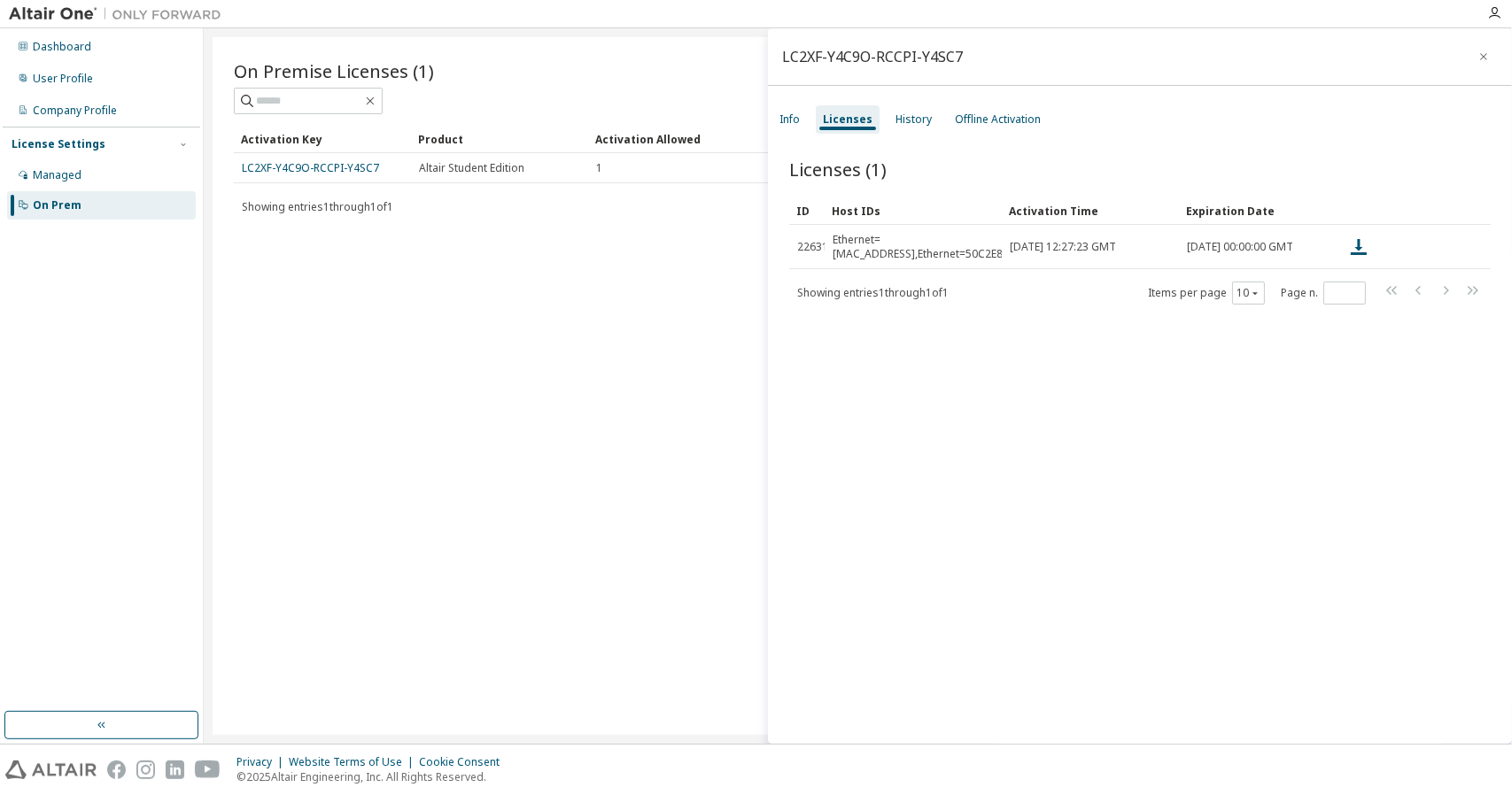
scroll to position [18, 0]
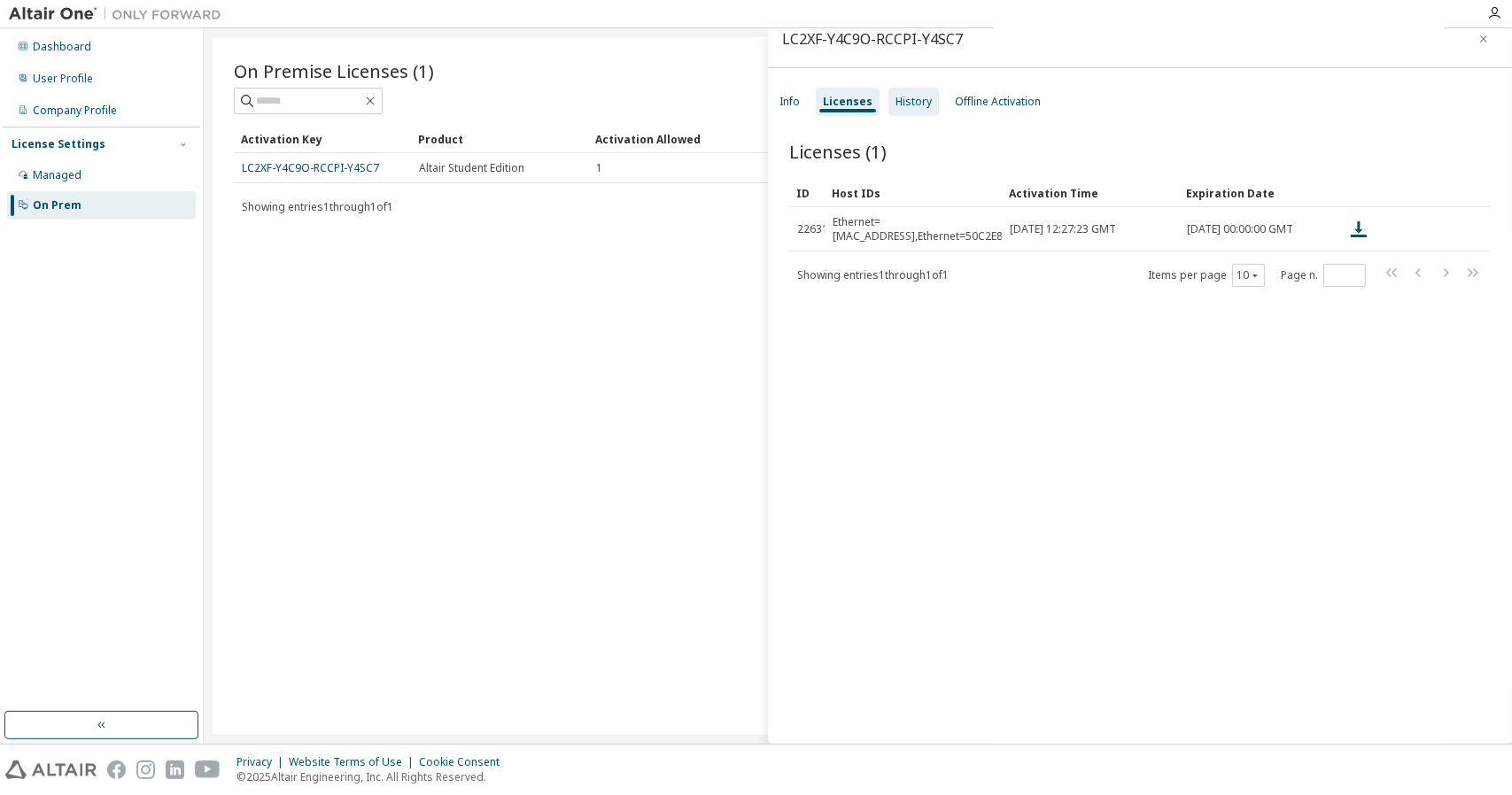
click at [907, 106] on div "History" at bounding box center [913, 102] width 37 height 14
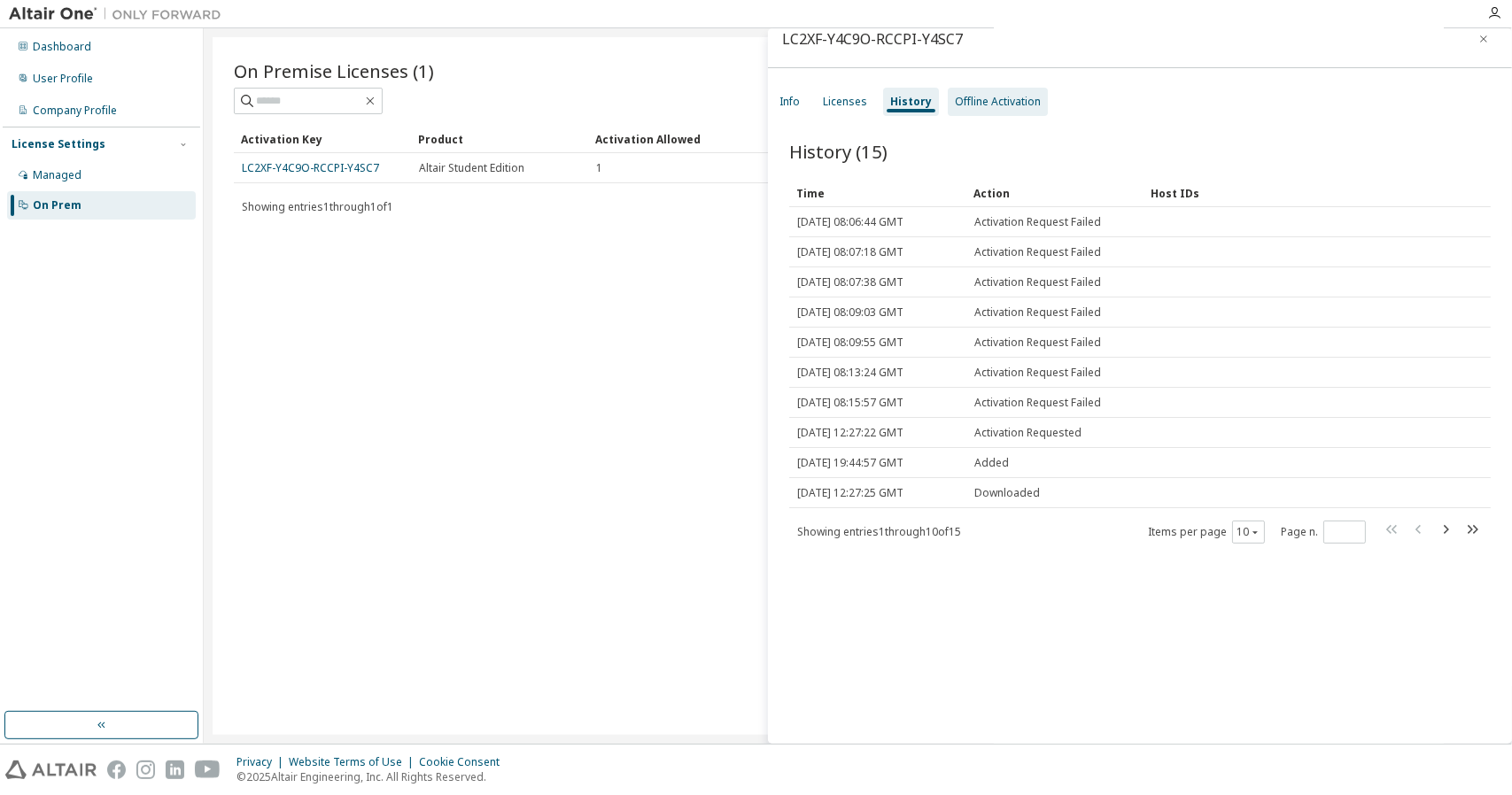
click at [985, 92] on div "Offline Activation" at bounding box center [998, 102] width 100 height 29
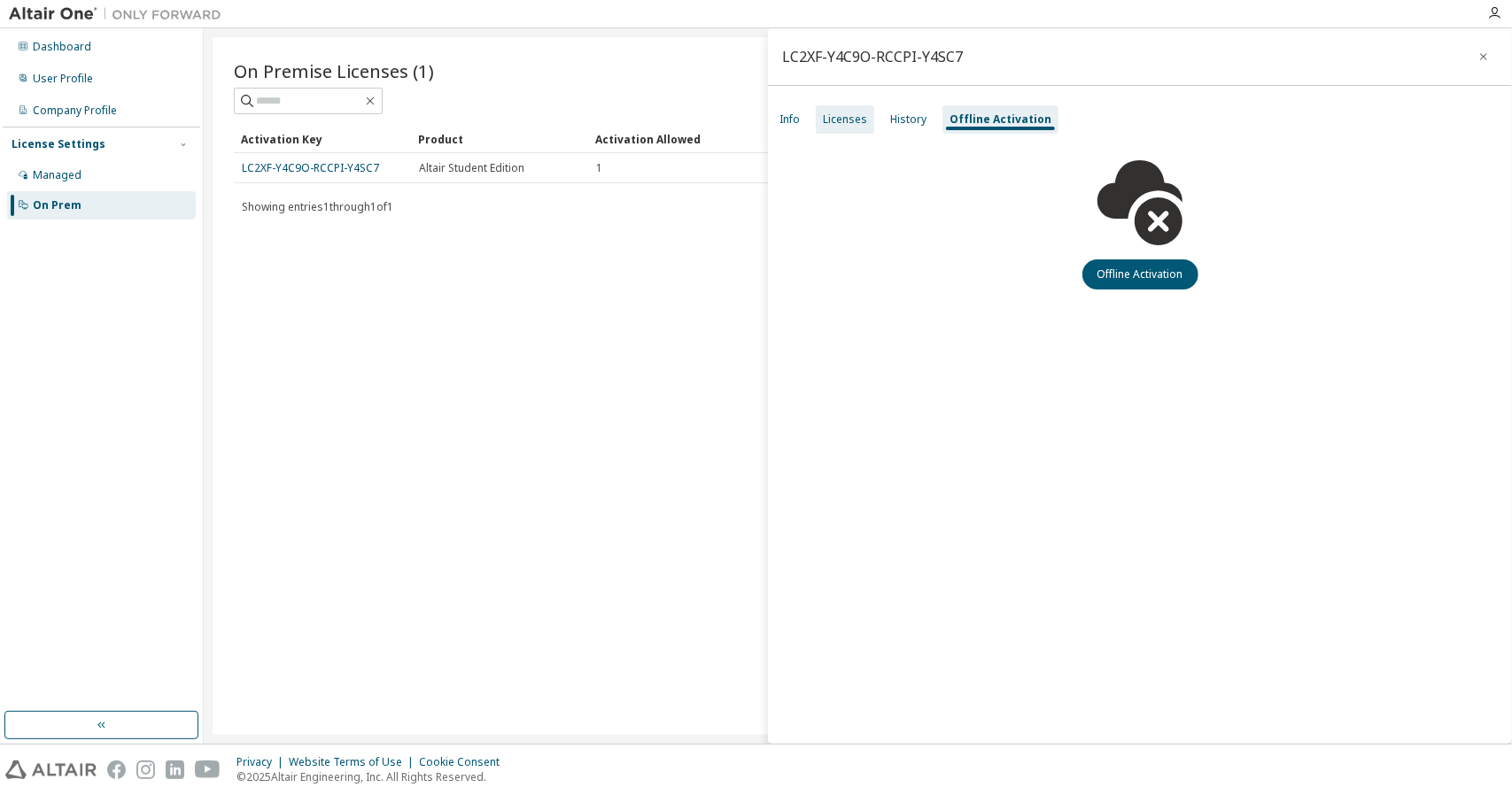
click at [849, 109] on div "Licenses" at bounding box center [844, 120] width 58 height 29
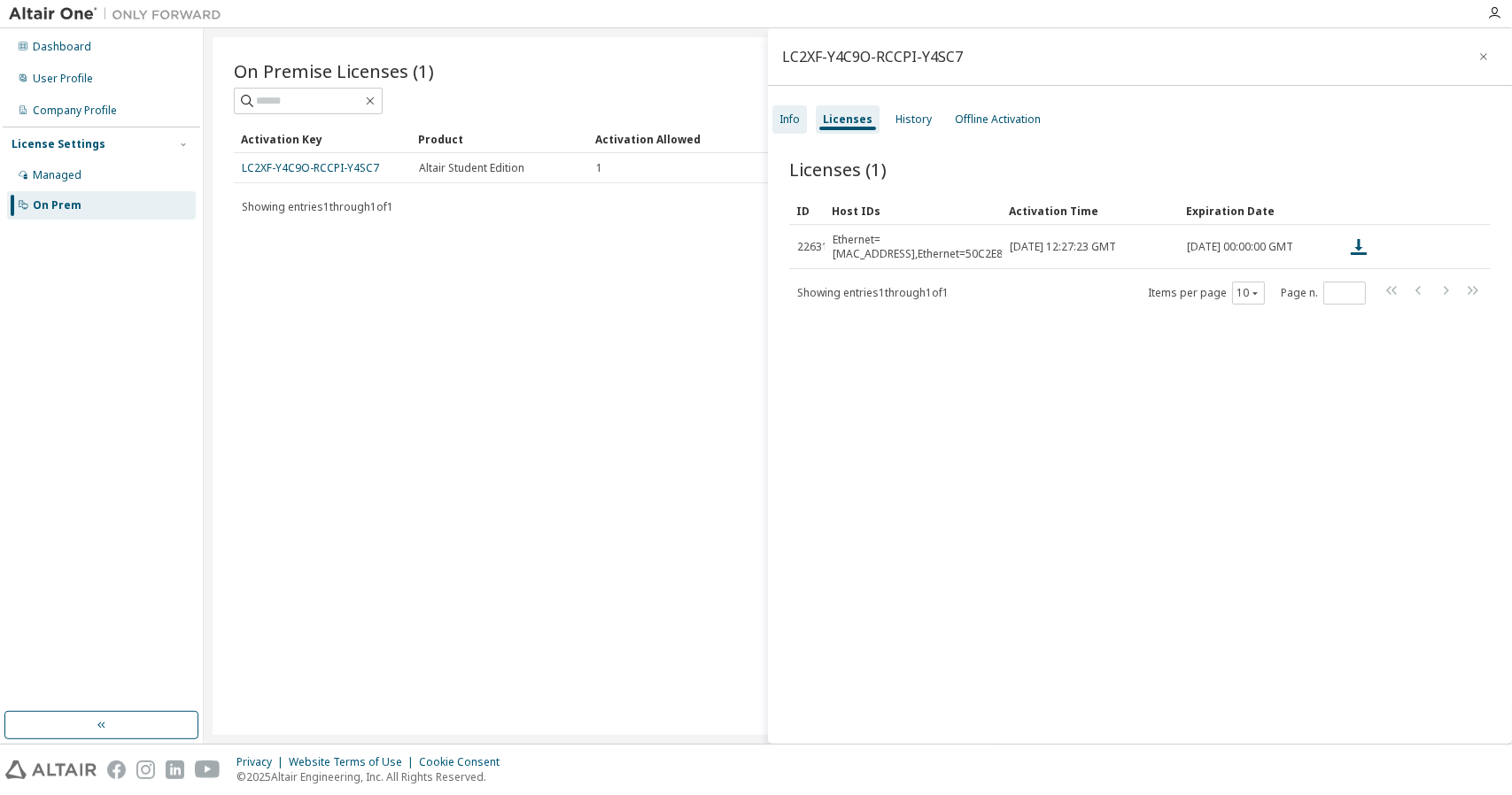
click at [797, 127] on div "Info" at bounding box center [789, 120] width 35 height 29
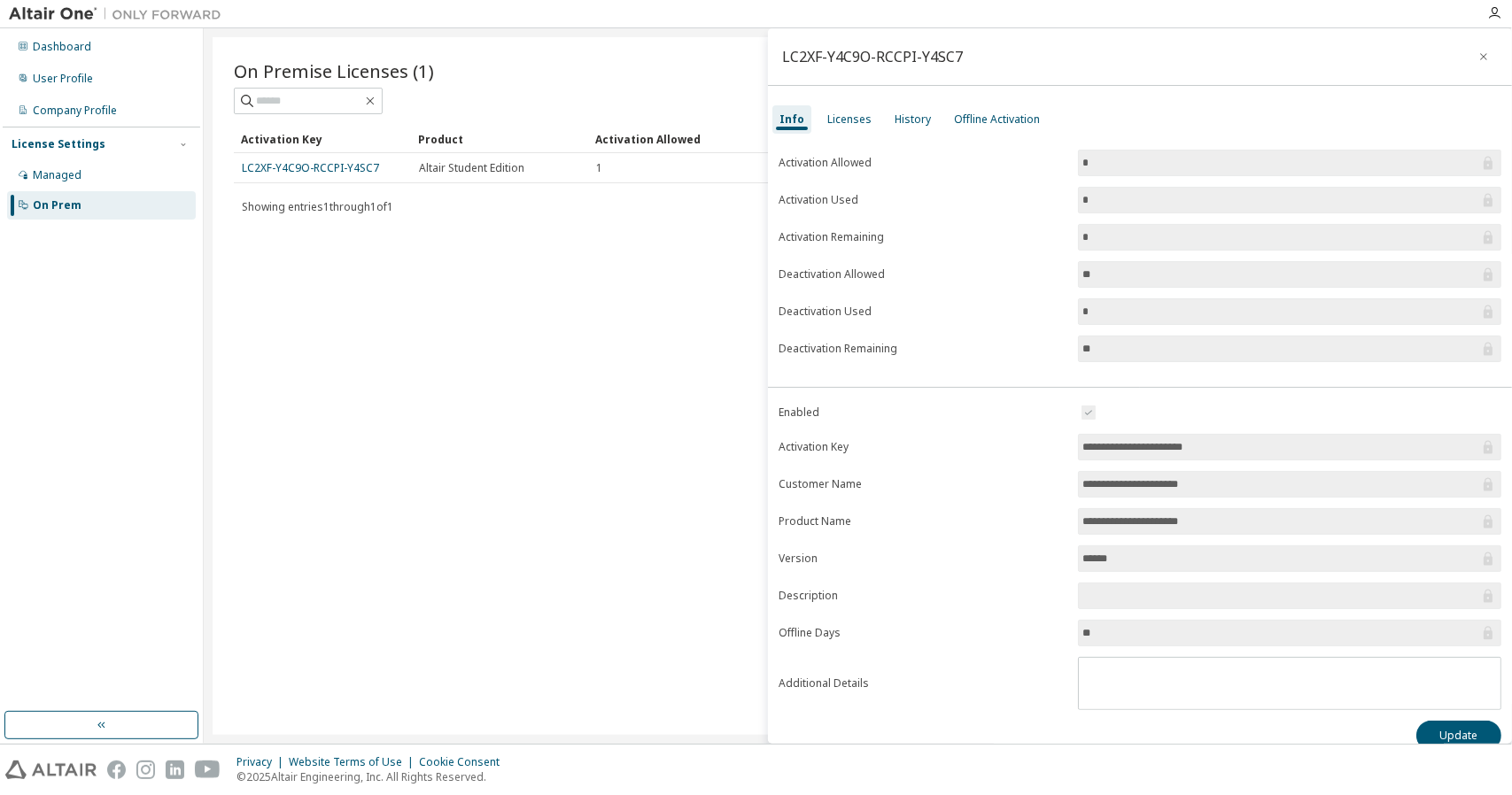
click at [624, 256] on div "On Premise Licenses (1) Clear Load Save Save As Field Operator Value Select fil…" at bounding box center [858, 386] width 1291 height 698
click at [1480, 61] on icon "button" at bounding box center [1483, 57] width 12 height 14
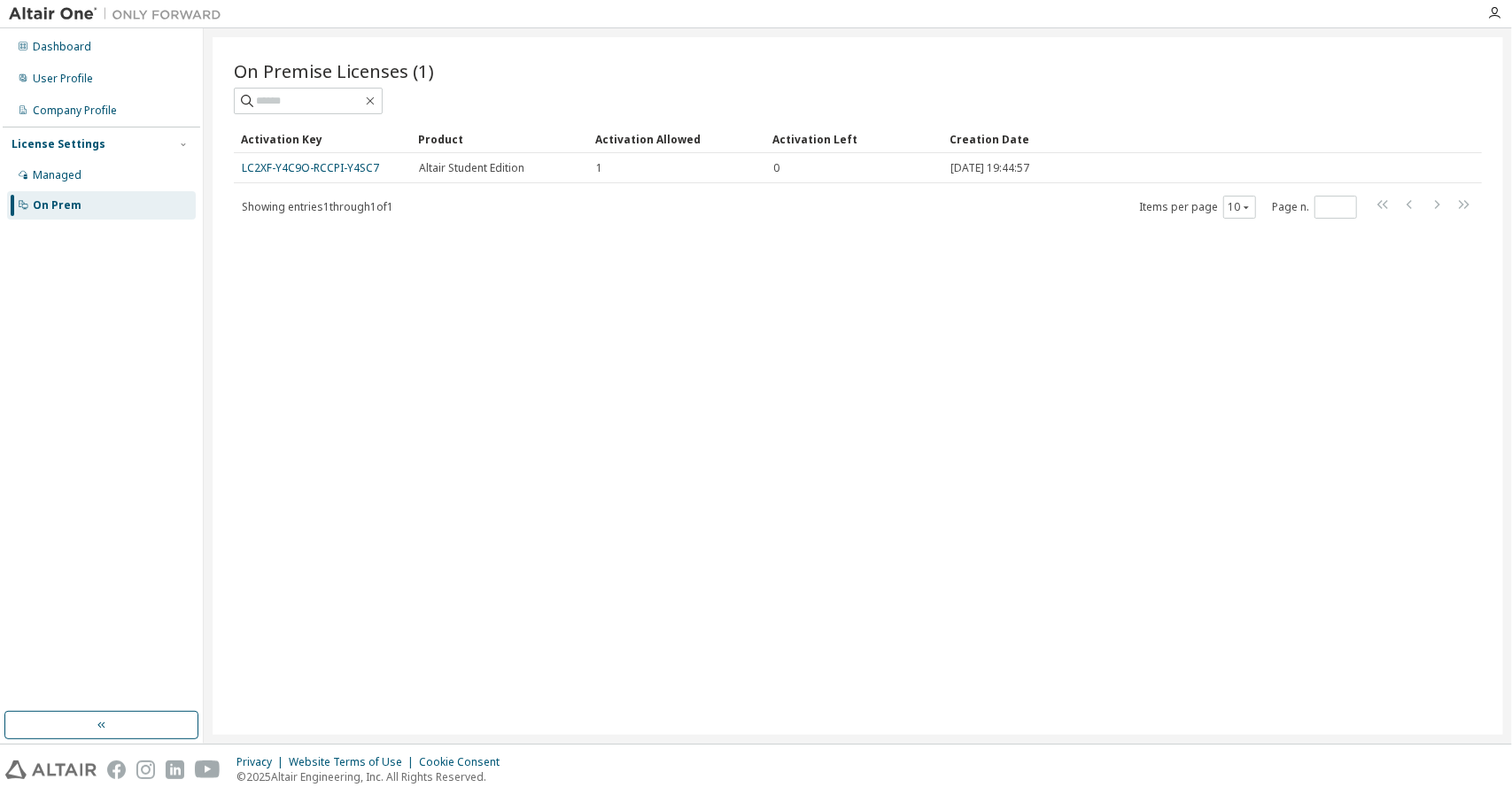
click at [956, 493] on div "On Premise Licenses (1) Clear Load Save Save As Field Operator Value Select fil…" at bounding box center [858, 386] width 1291 height 698
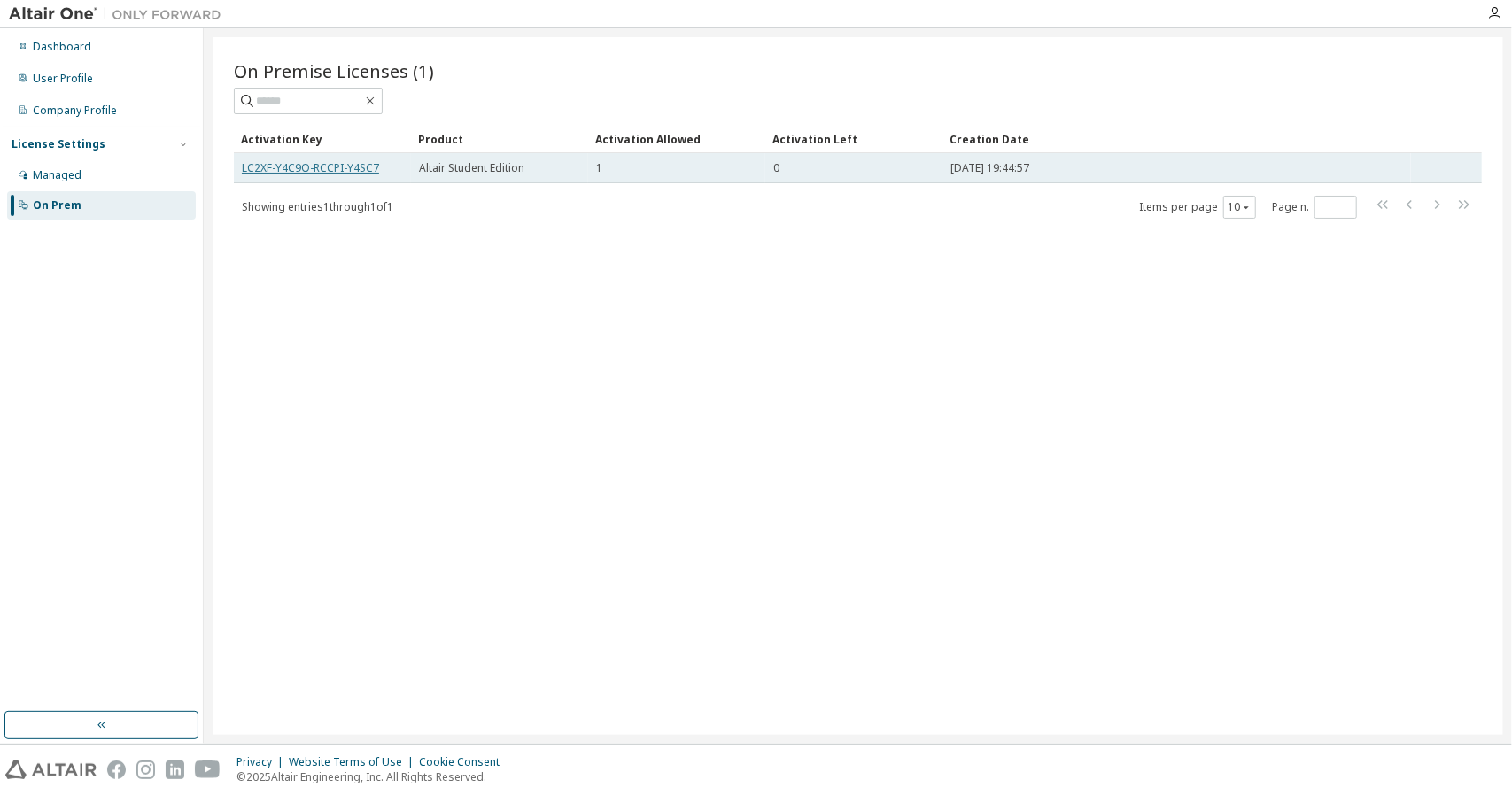
click at [357, 167] on link "LC2XF-Y4C9O-RCCPI-Y4SC7" at bounding box center [311, 168] width 137 height 15
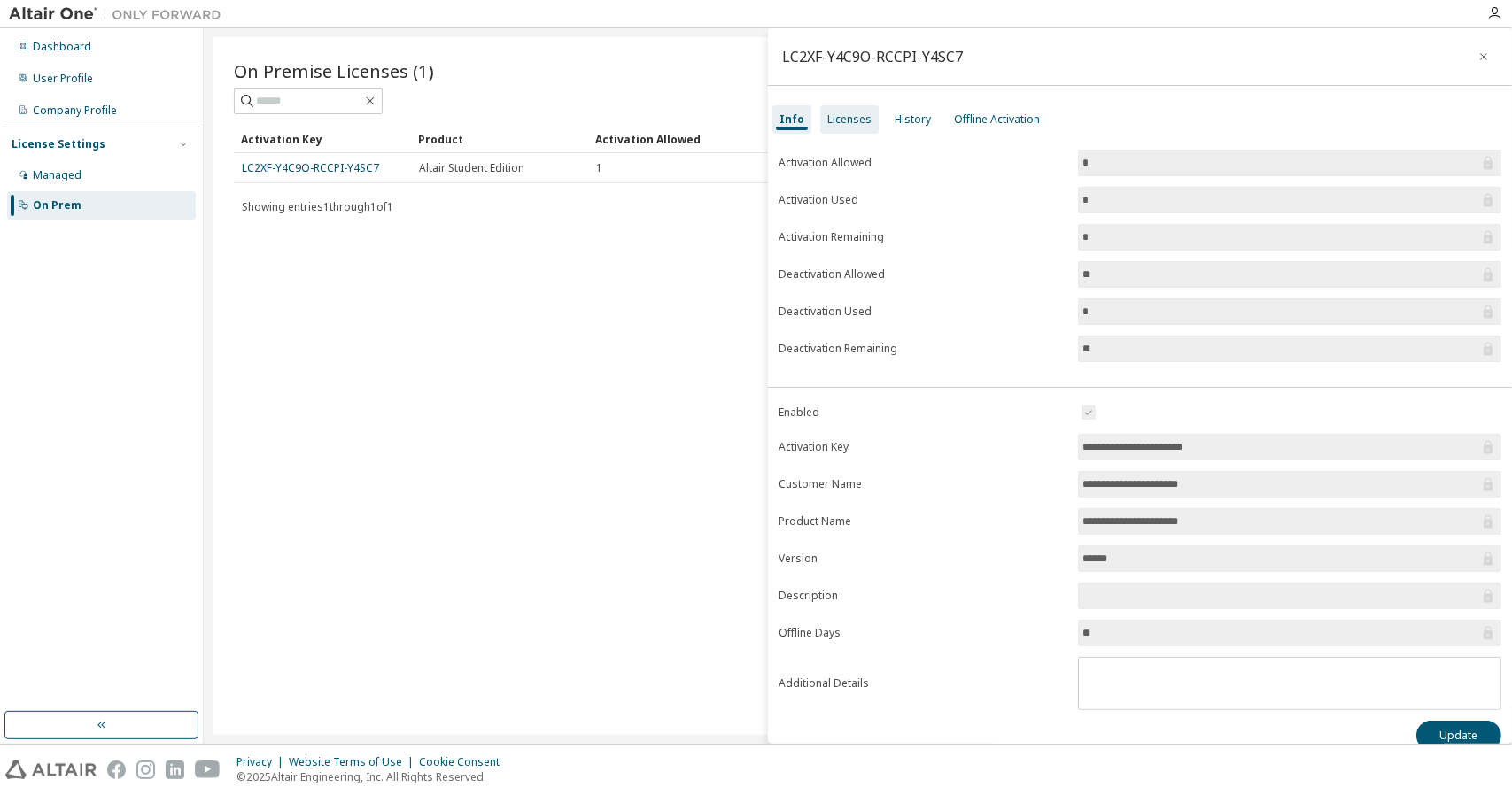
click at [850, 117] on div "Licenses" at bounding box center [850, 120] width 45 height 14
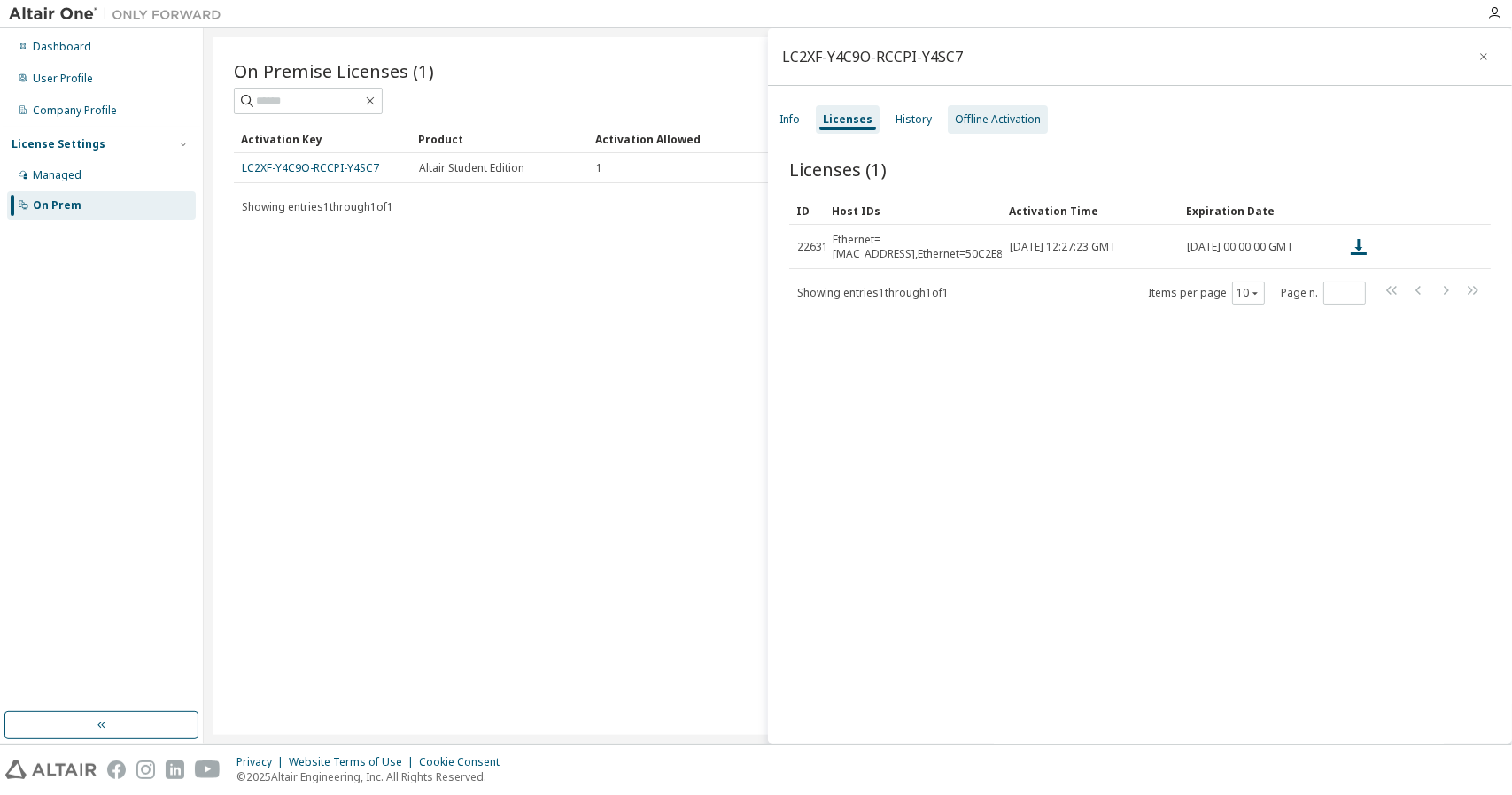
click at [973, 131] on div "Offline Activation" at bounding box center [998, 120] width 100 height 29
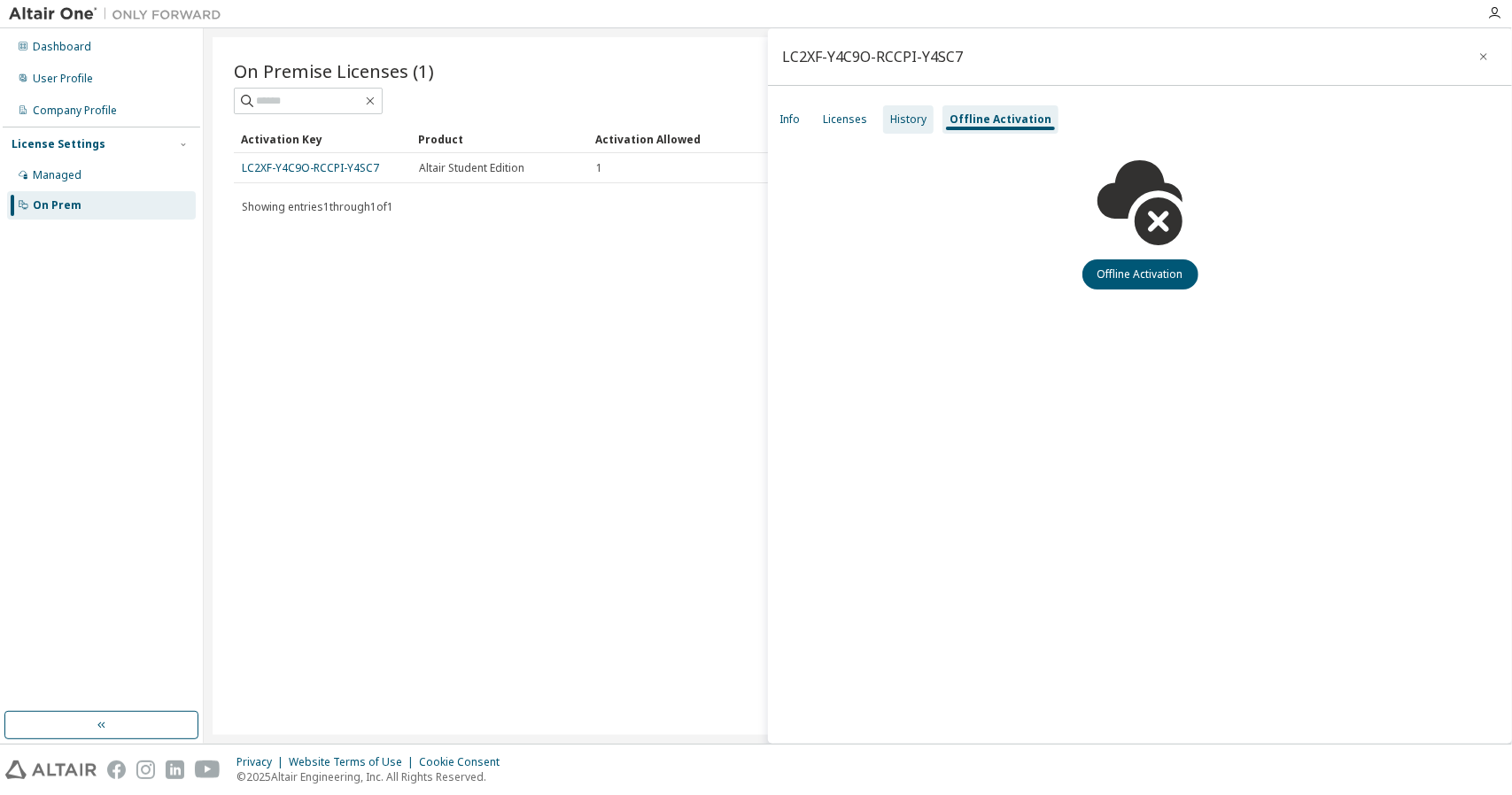
click at [901, 120] on div "History" at bounding box center [908, 120] width 37 height 14
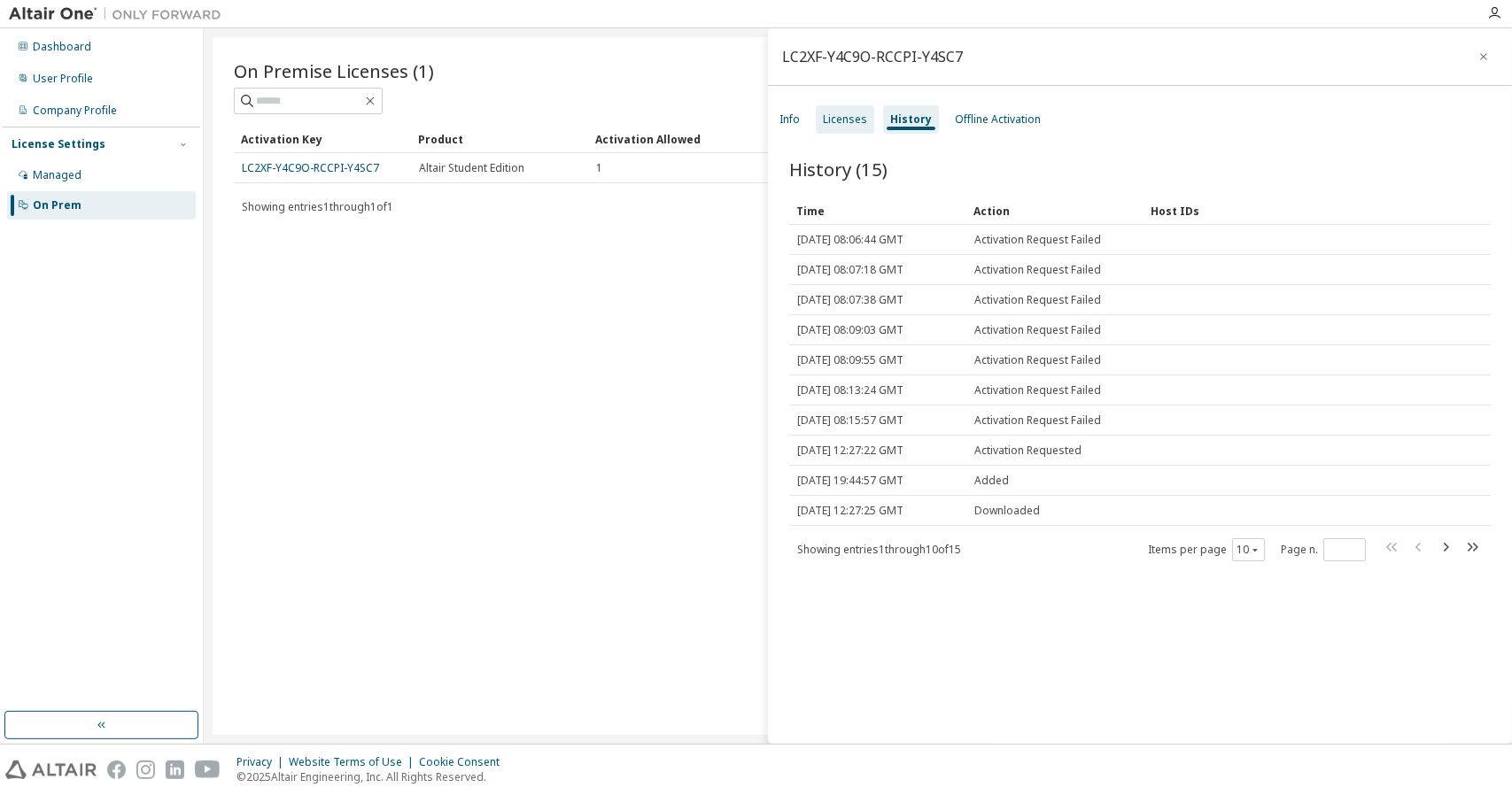
click at [851, 118] on div "Licenses" at bounding box center [845, 120] width 45 height 14
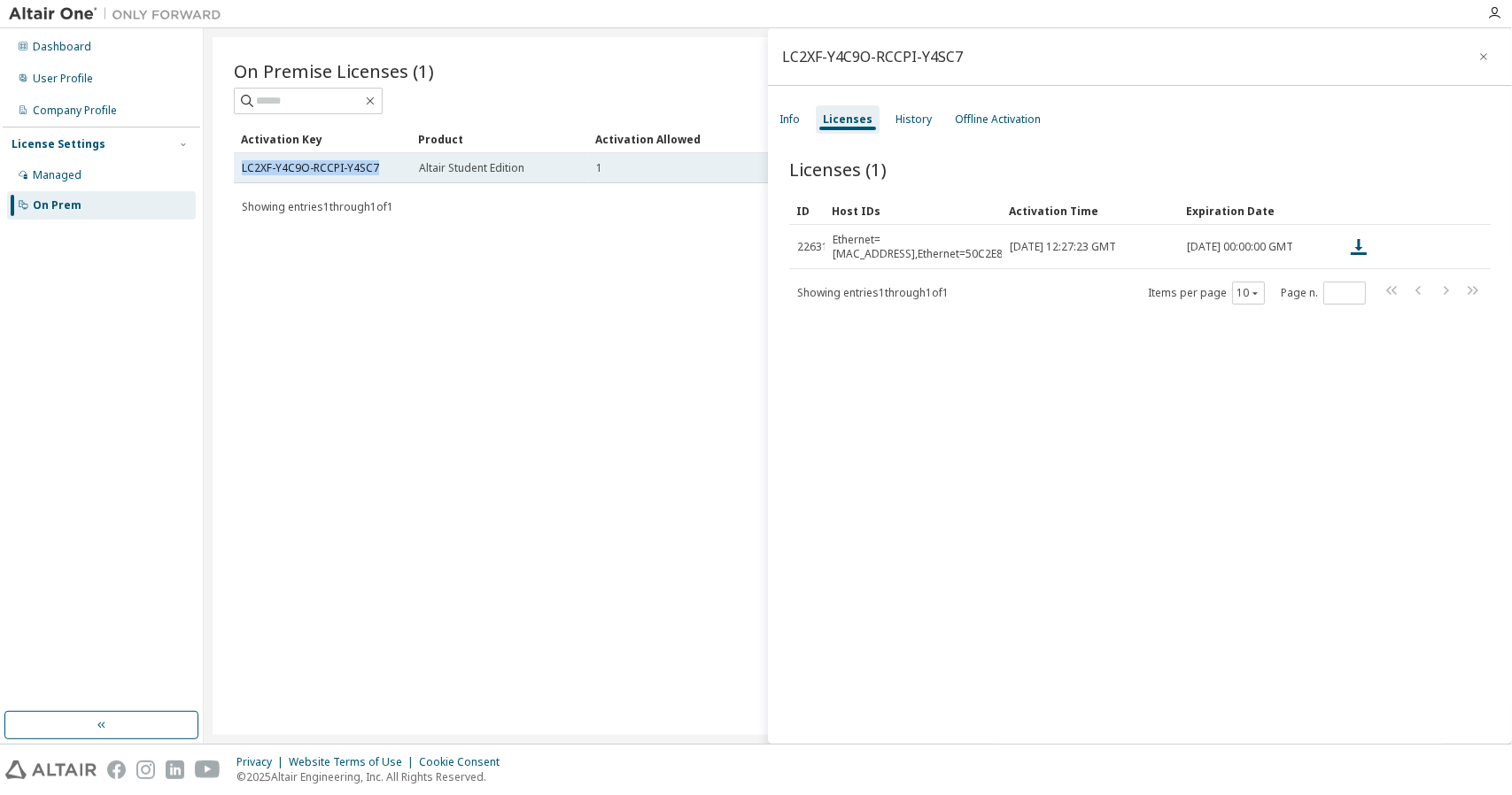
drag, startPoint x: 395, startPoint y: 162, endPoint x: 238, endPoint y: 172, distance: 157.3
click at [238, 172] on td "LC2XF-Y4C9O-RCCPI-Y4SC7" at bounding box center [322, 169] width 177 height 30
copy link "LC2XF-Y4C9O-RCCPI-Y4SC7"
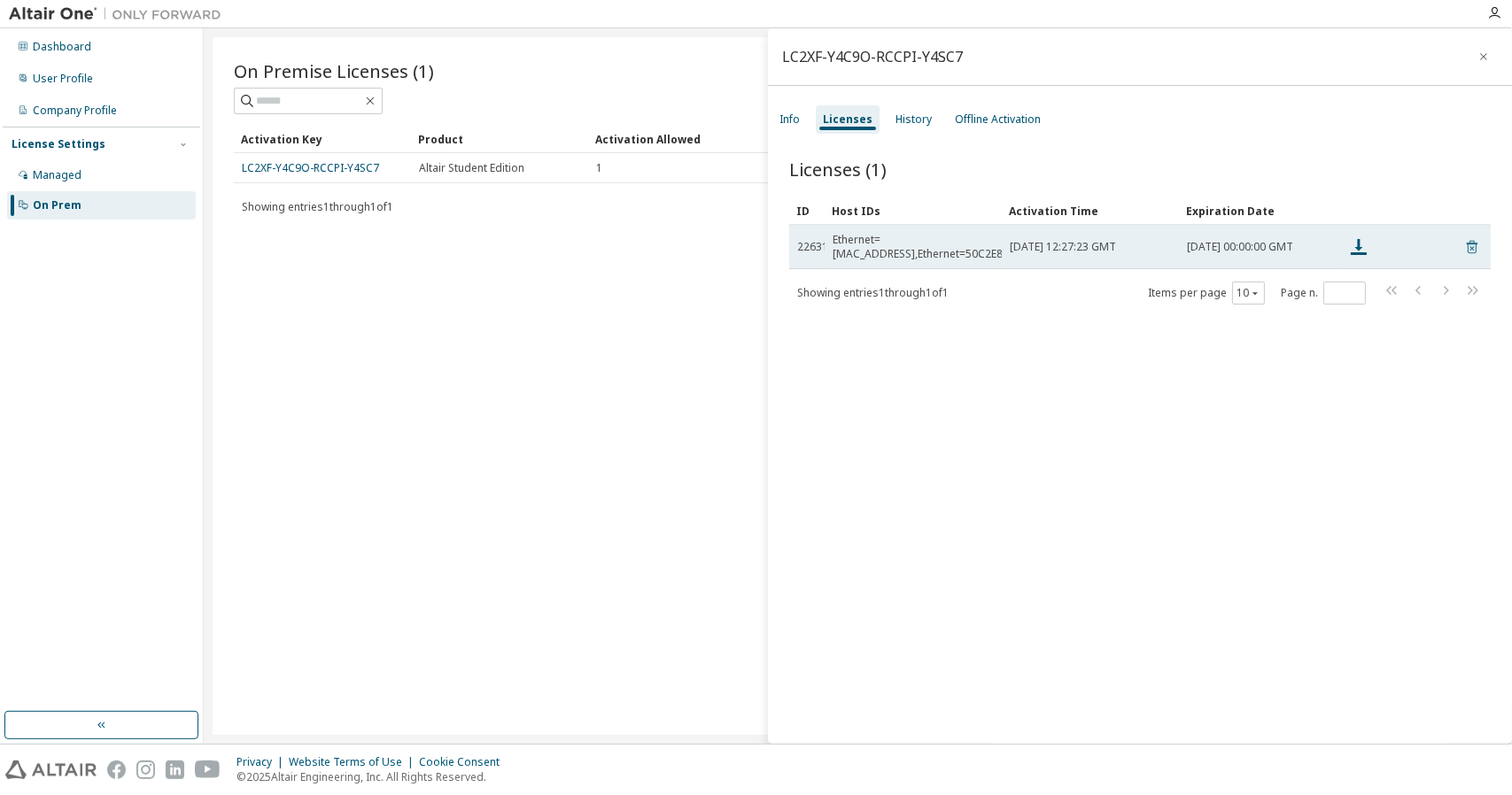
click at [1466, 243] on icon at bounding box center [1472, 247] width 11 height 13
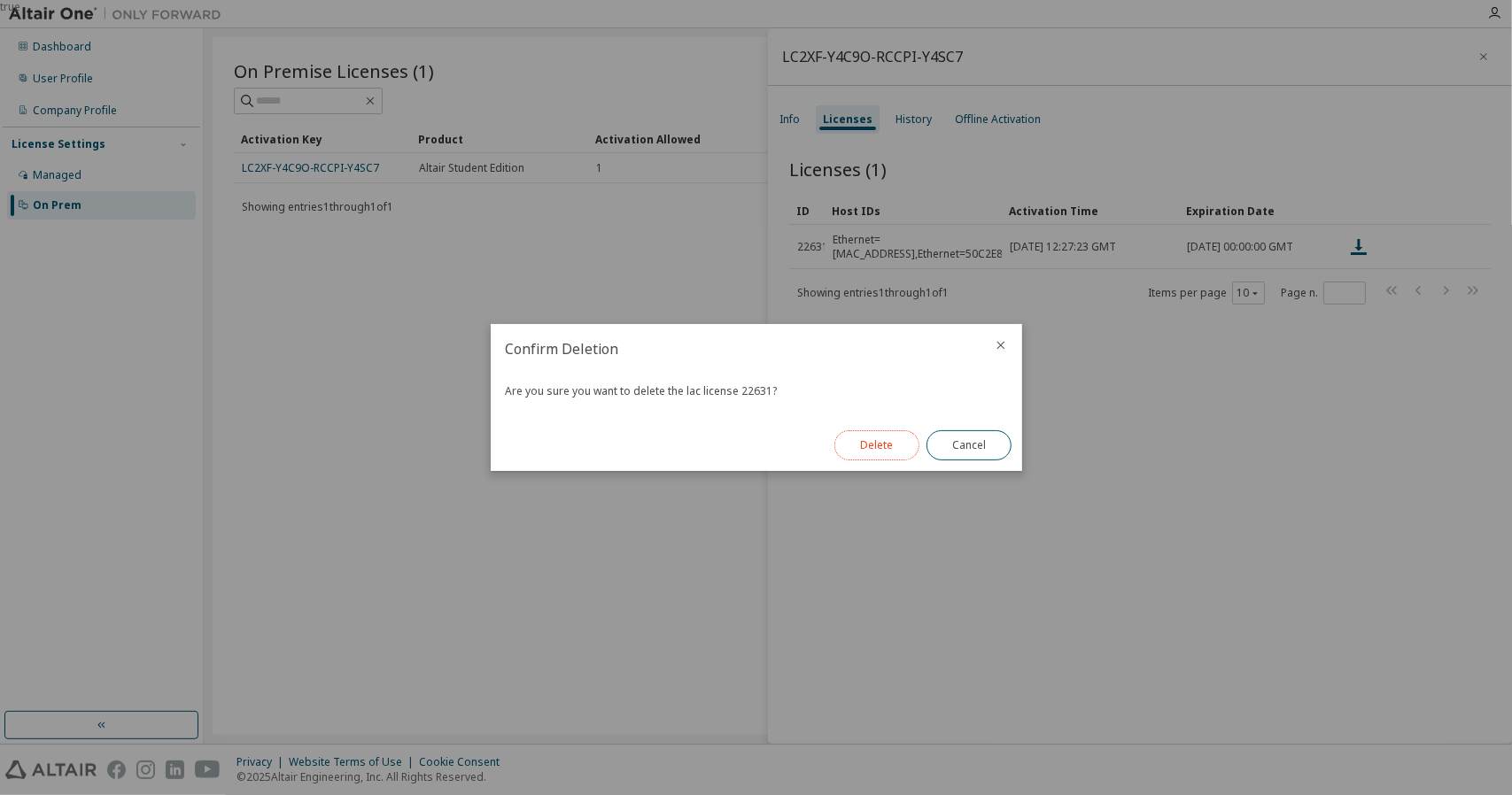
click at [891, 448] on button "Delete" at bounding box center [876, 445] width 85 height 30
click at [984, 461] on div "Close" at bounding box center [968, 445] width 106 height 52
click at [984, 440] on button "Close" at bounding box center [968, 445] width 85 height 30
